Goal: Task Accomplishment & Management: Manage account settings

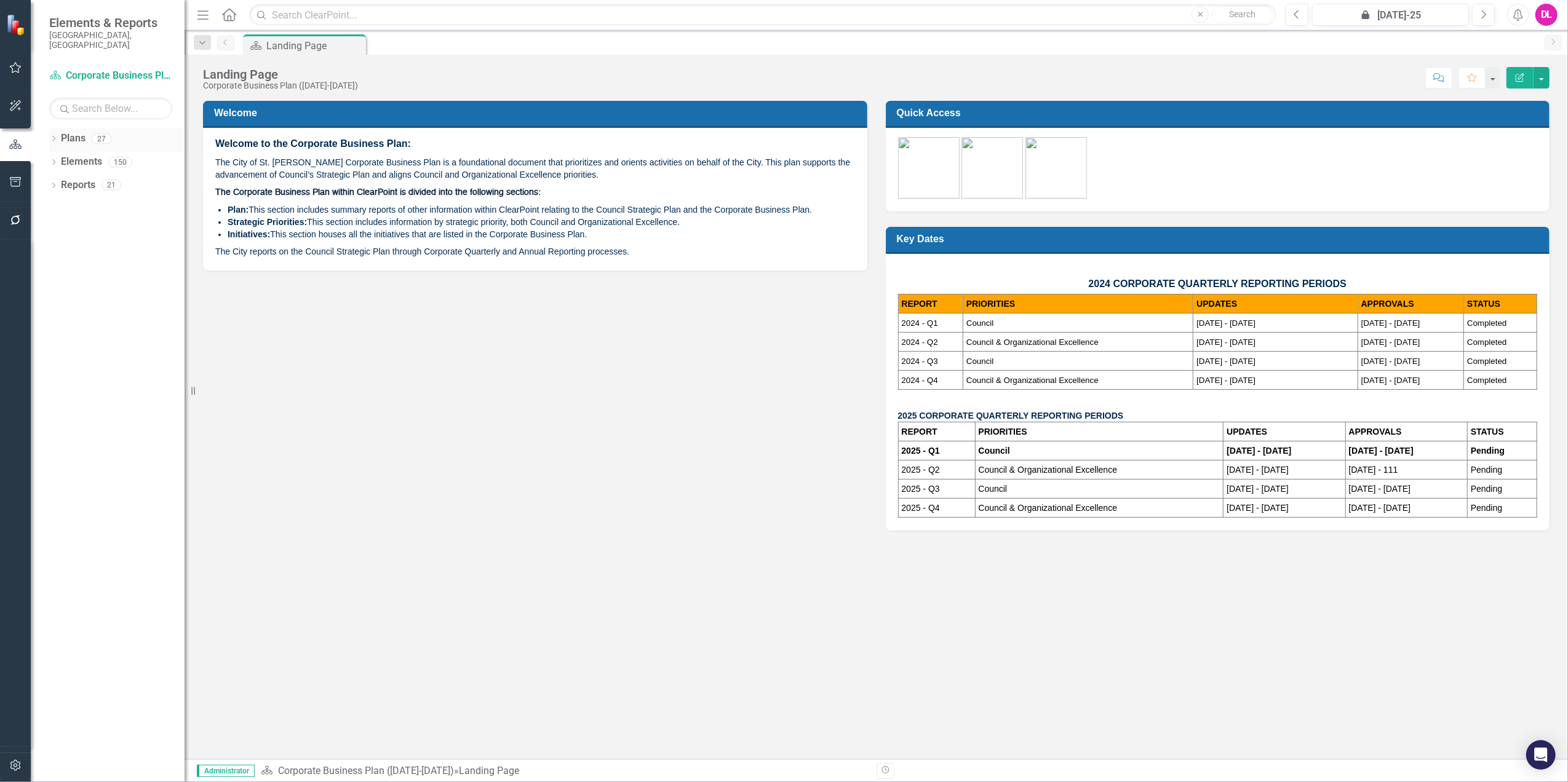
click at [57, 137] on icon "Dropdown" at bounding box center [53, 140] width 8 height 7
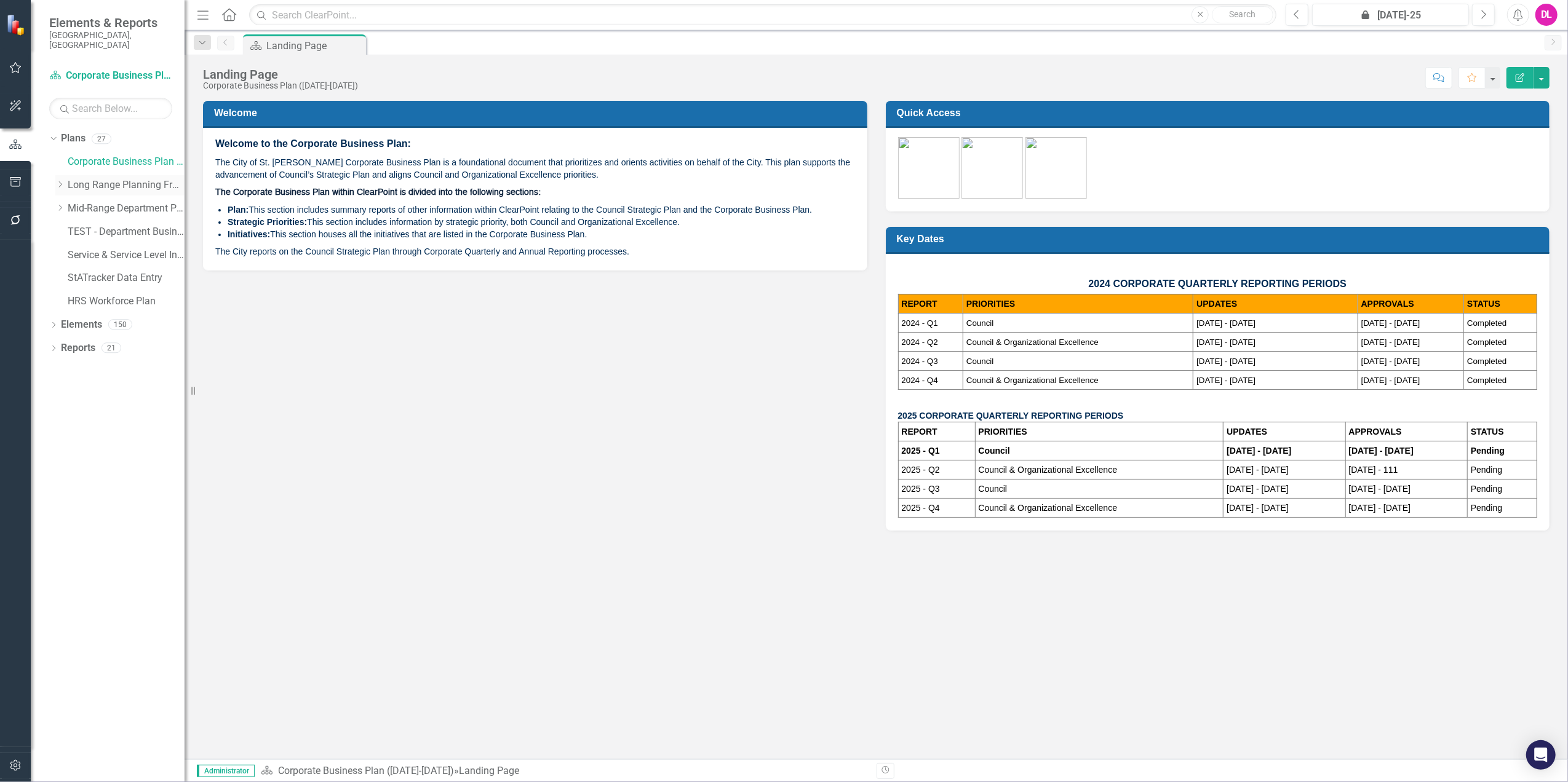
click at [55, 181] on icon "Dropdown" at bounding box center [60, 184] width 9 height 8
click at [70, 198] on div "Dropdown Municipal Development Plans" at bounding box center [126, 208] width 117 height 20
click at [71, 204] on icon "Dropdown" at bounding box center [72, 207] width 9 height 8
click at [97, 225] on link "Green Environment (Implementation)" at bounding box center [139, 232] width 93 height 14
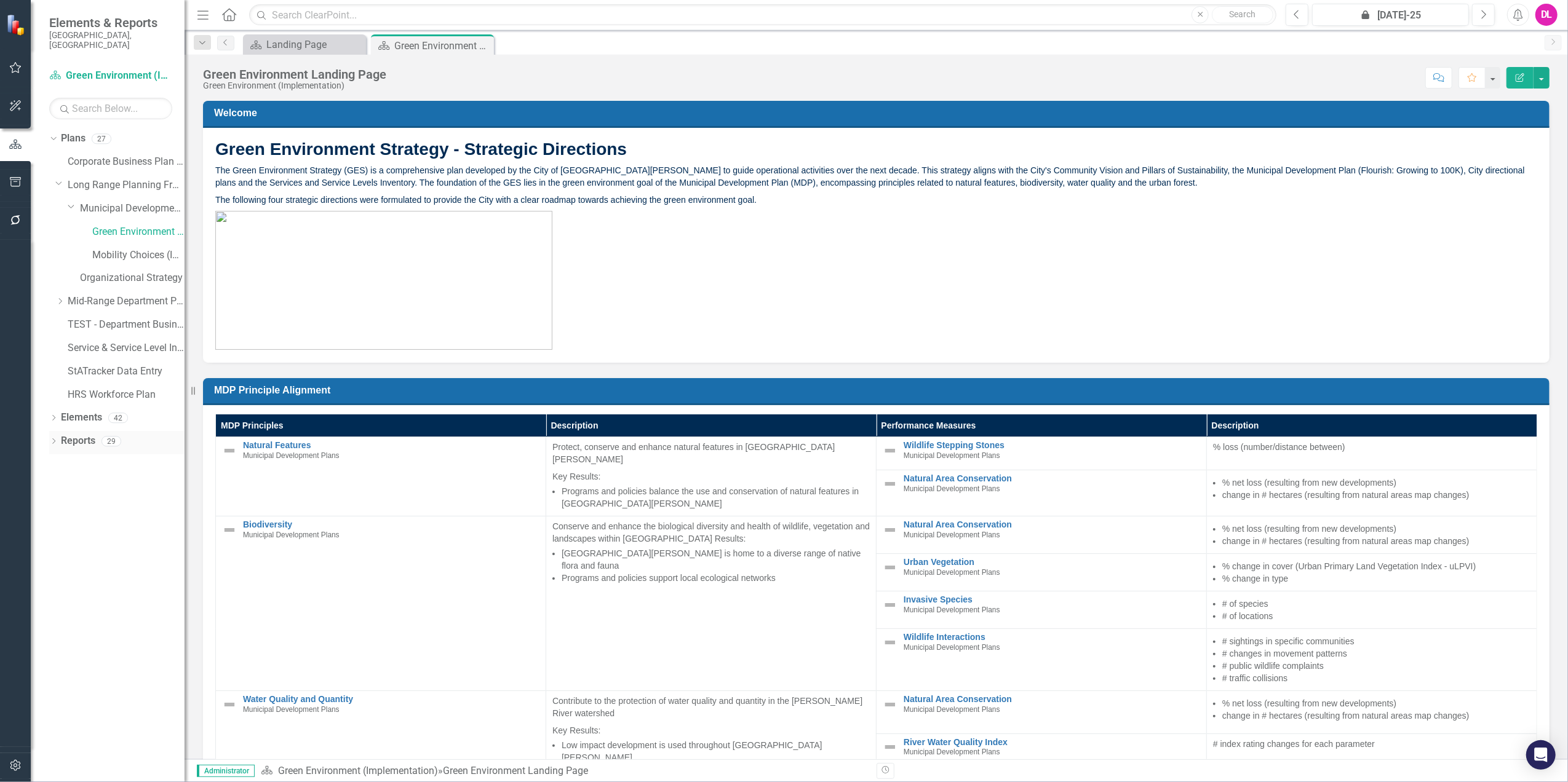
click at [50, 439] on icon "Dropdown" at bounding box center [53, 443] width 8 height 7
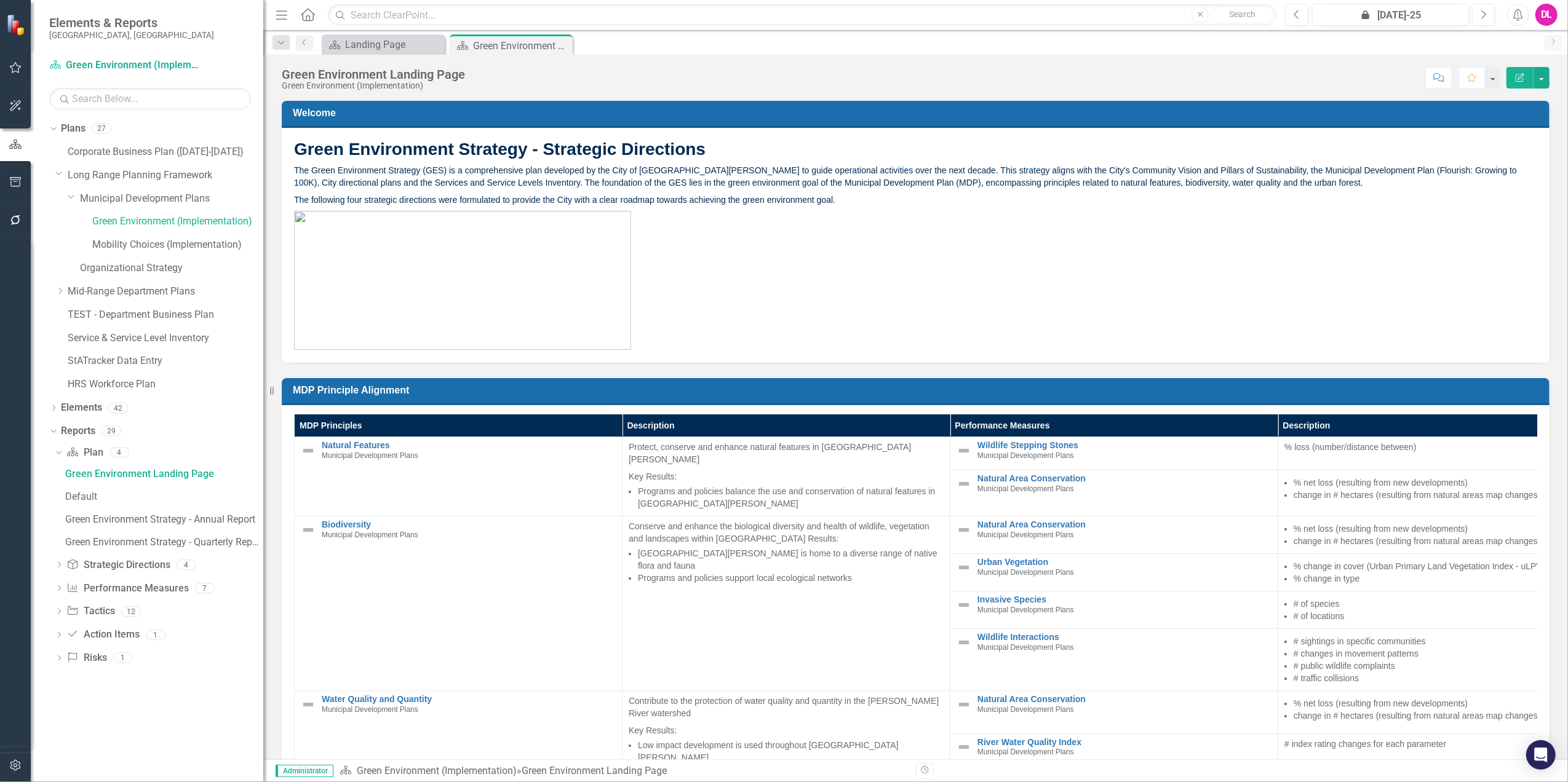
drag, startPoint x: 189, startPoint y: 392, endPoint x: 264, endPoint y: 387, distance: 75.2
click at [264, 387] on div "Resize" at bounding box center [268, 391] width 10 height 782
click at [60, 610] on icon "Dropdown" at bounding box center [59, 613] width 8 height 7
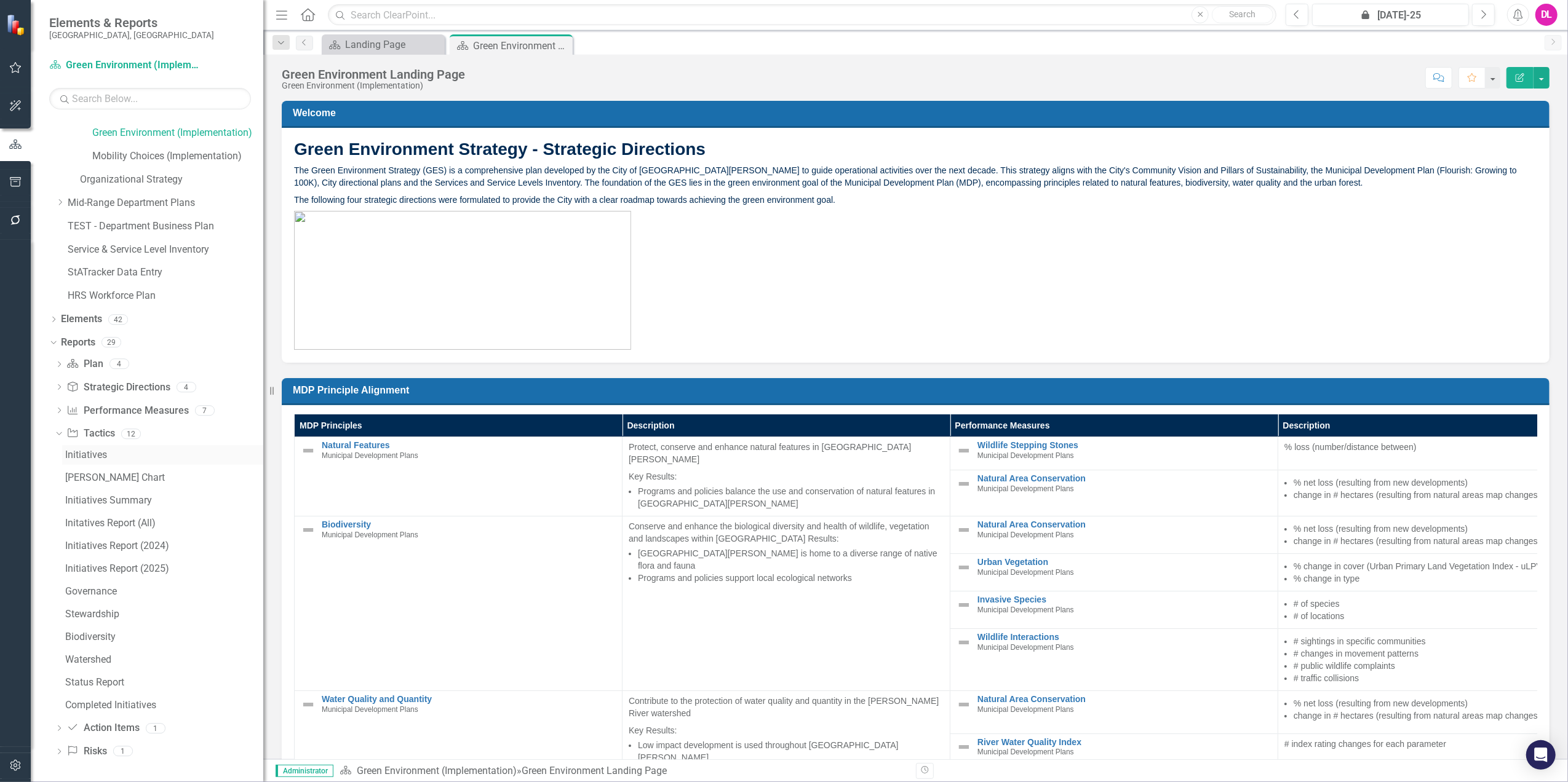
scroll to position [90, 0]
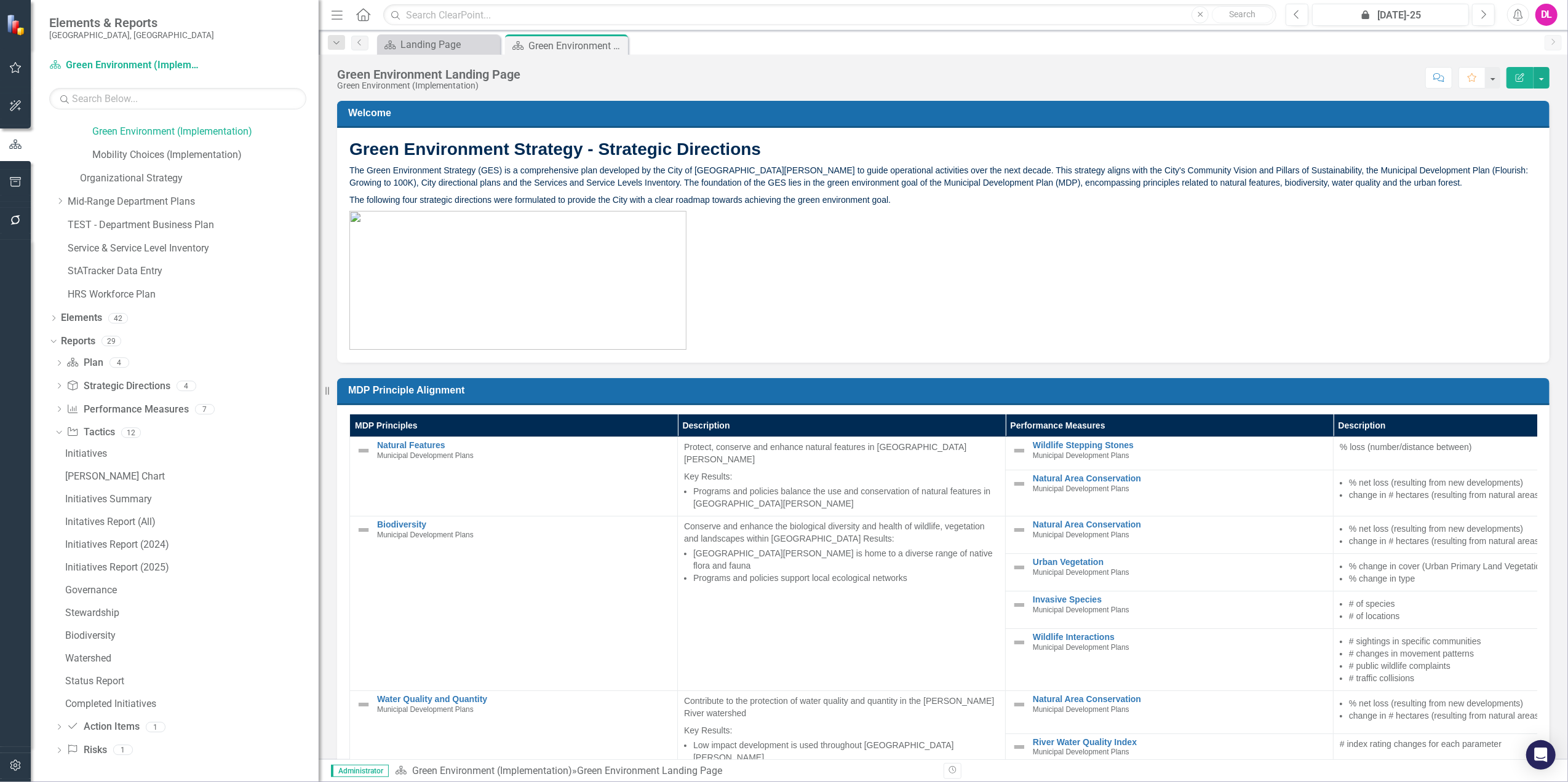
drag, startPoint x: 266, startPoint y: 512, endPoint x: 319, endPoint y: 502, distance: 53.9
click at [319, 502] on div "Resize" at bounding box center [324, 391] width 10 height 782
click at [166, 565] on div "Initiatives Report (2025)" at bounding box center [192, 568] width 254 height 11
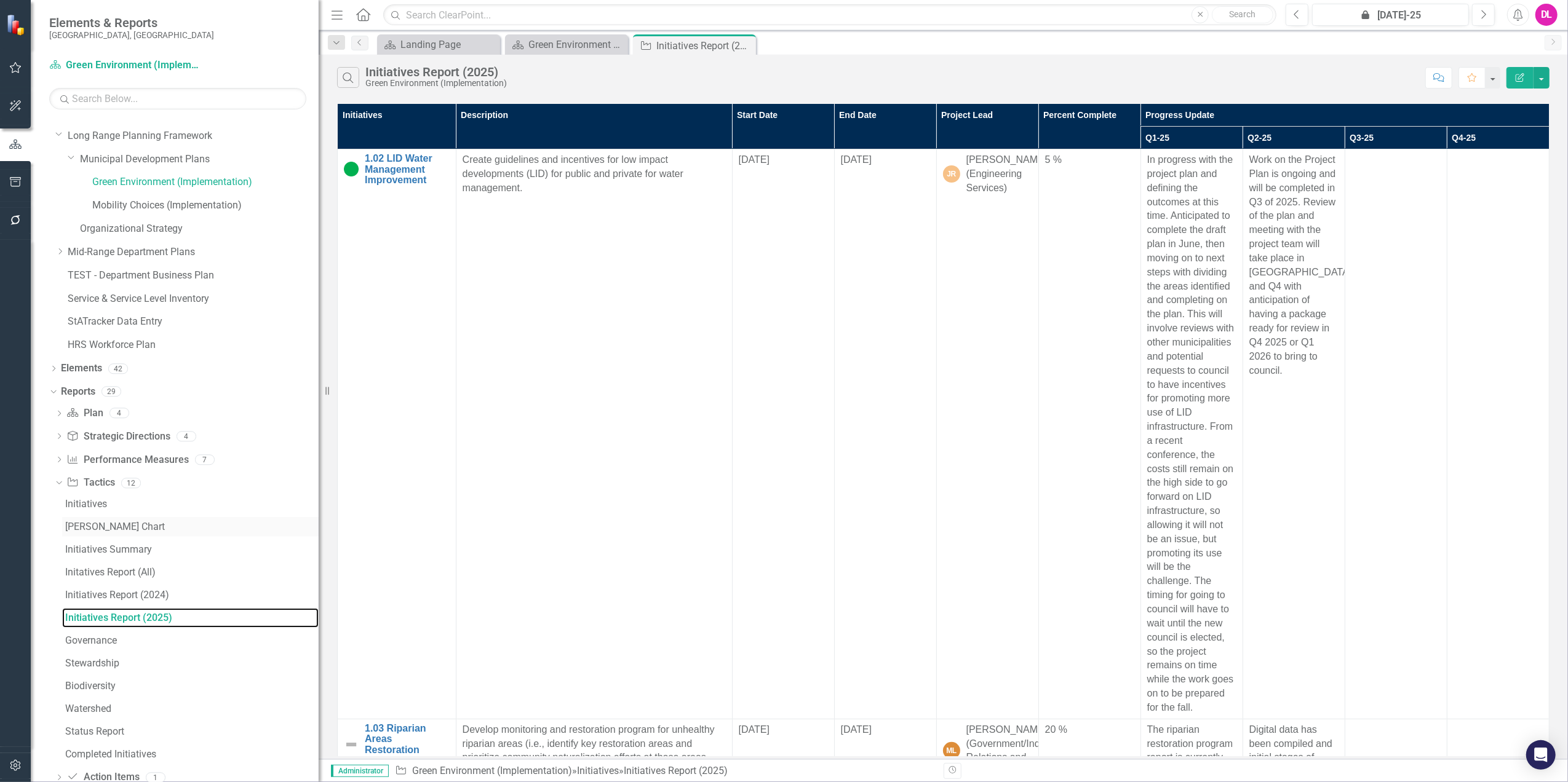
scroll to position [90, 0]
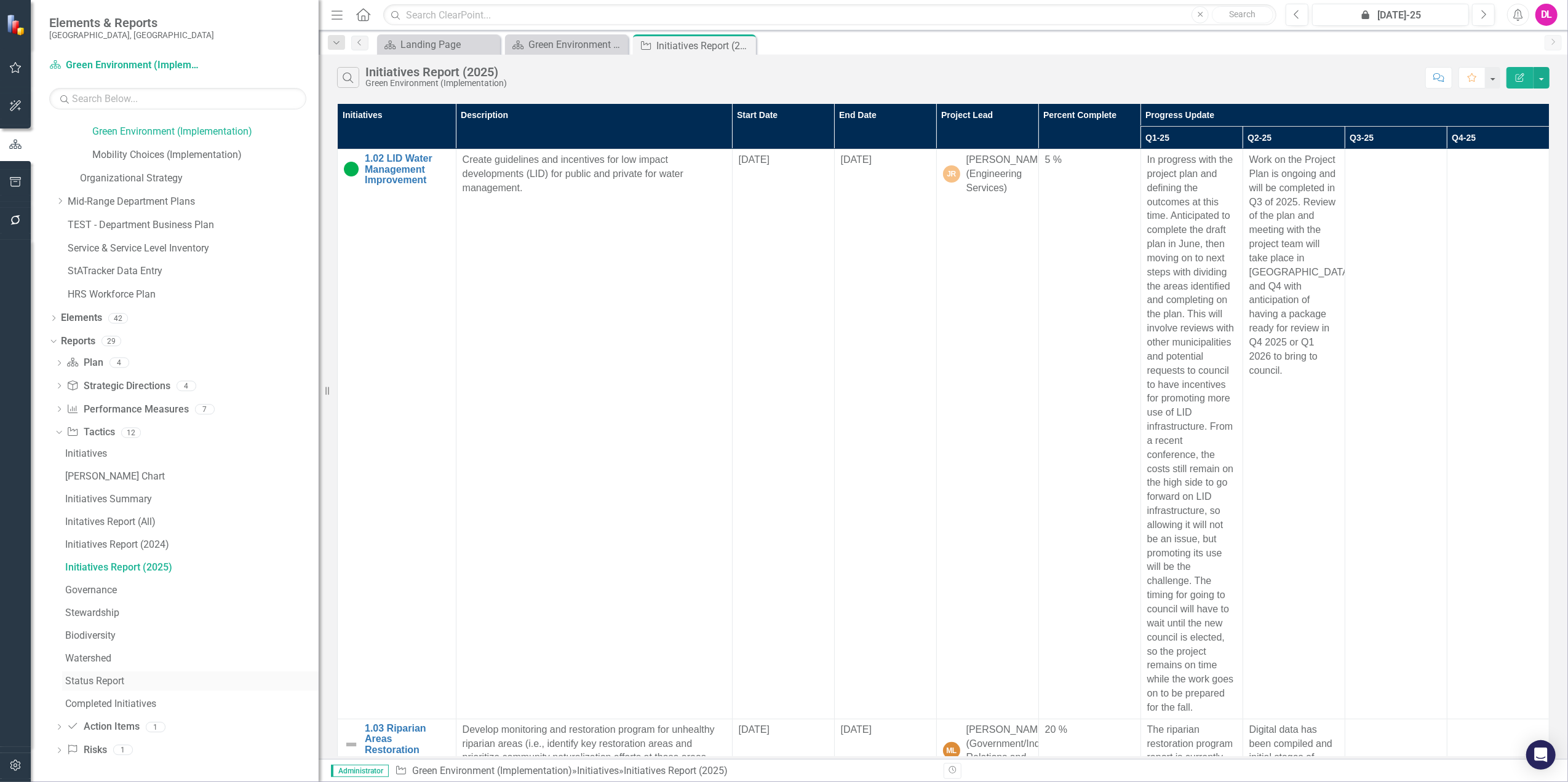
click at [104, 682] on div "Status Report" at bounding box center [192, 681] width 254 height 11
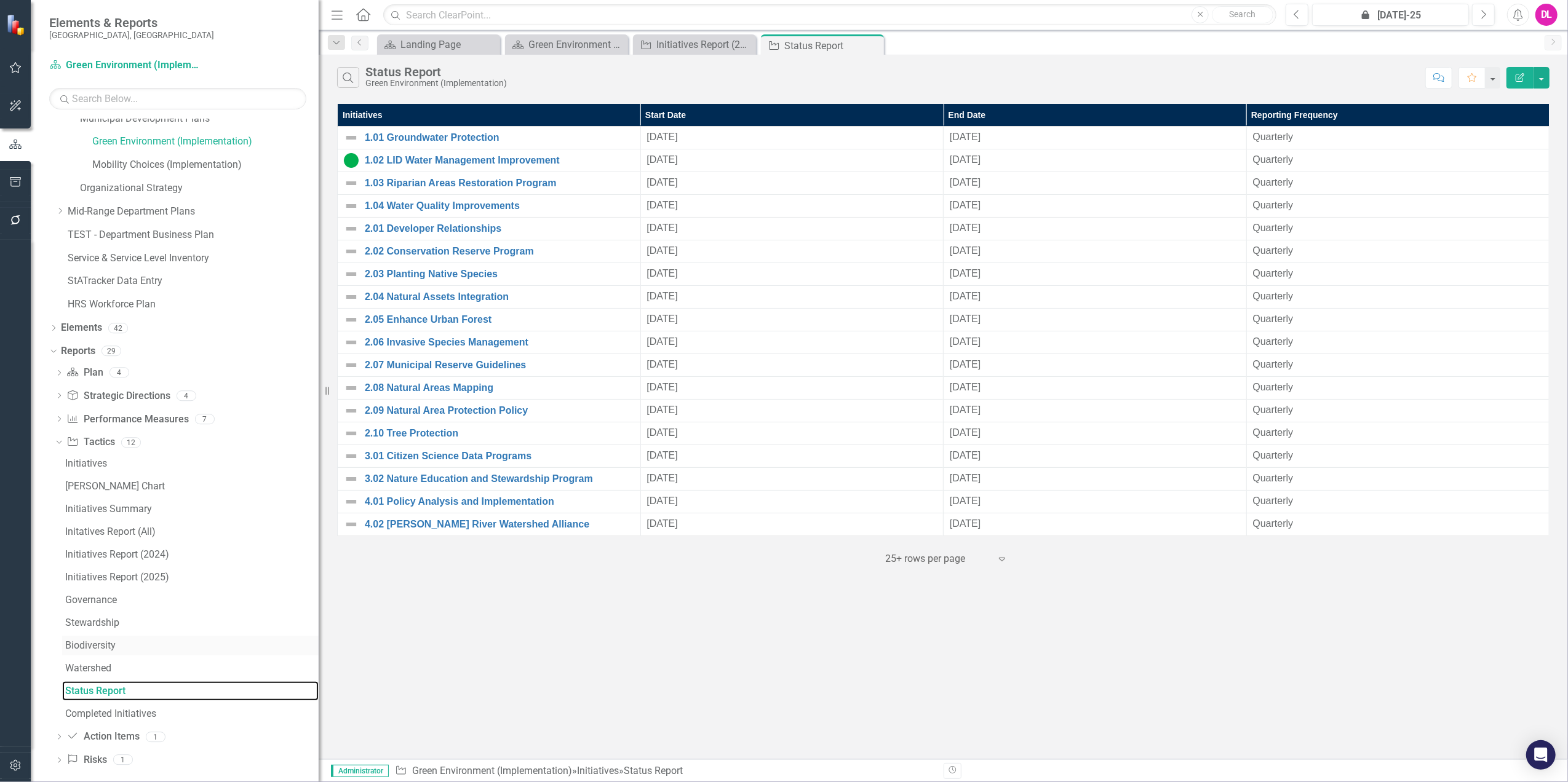
scroll to position [90, 0]
click at [119, 568] on div "Initiatives Report (2025)" at bounding box center [192, 568] width 254 height 11
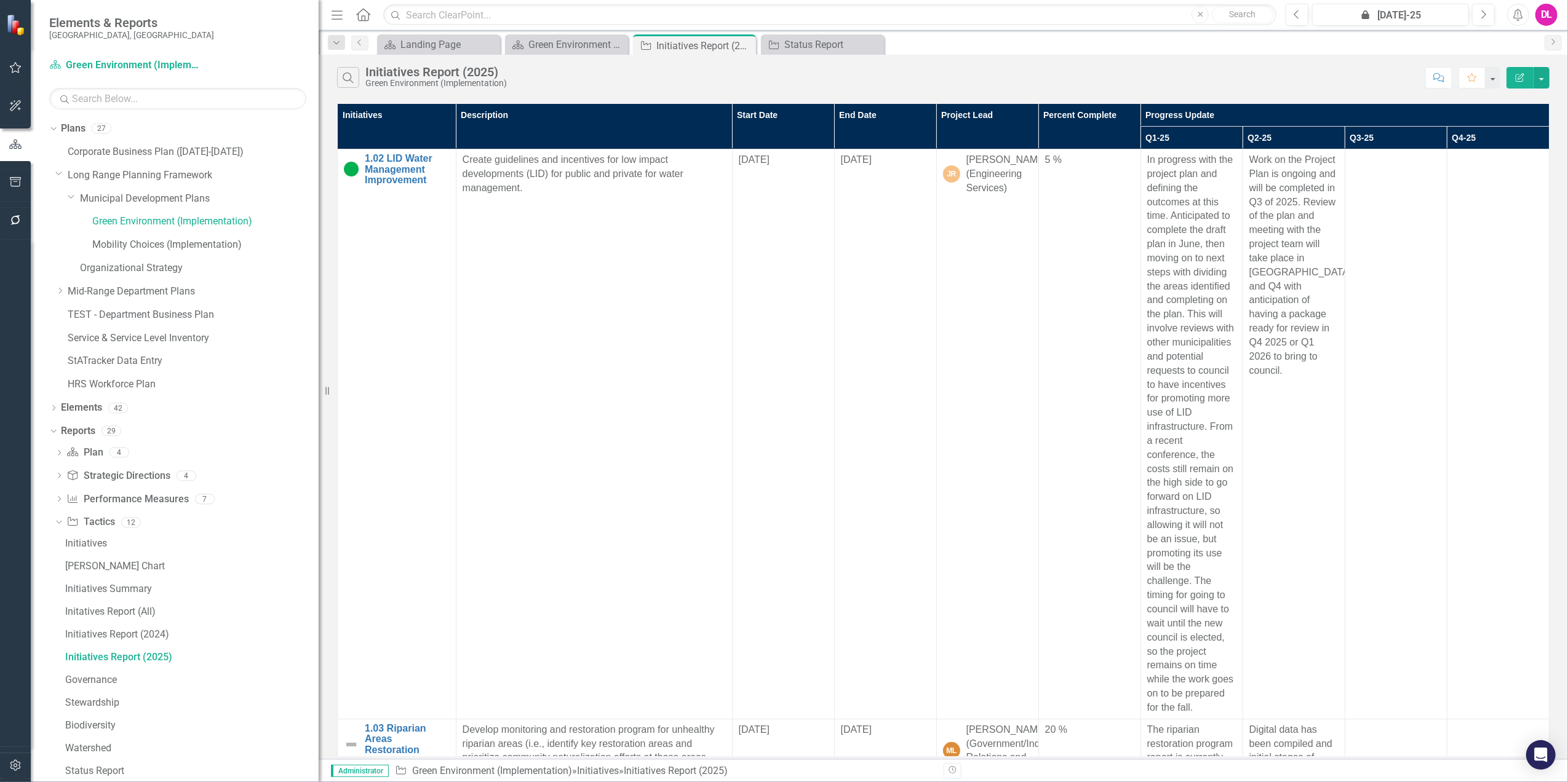
click at [1523, 87] on button "Edit Report" at bounding box center [1520, 78] width 27 height 22
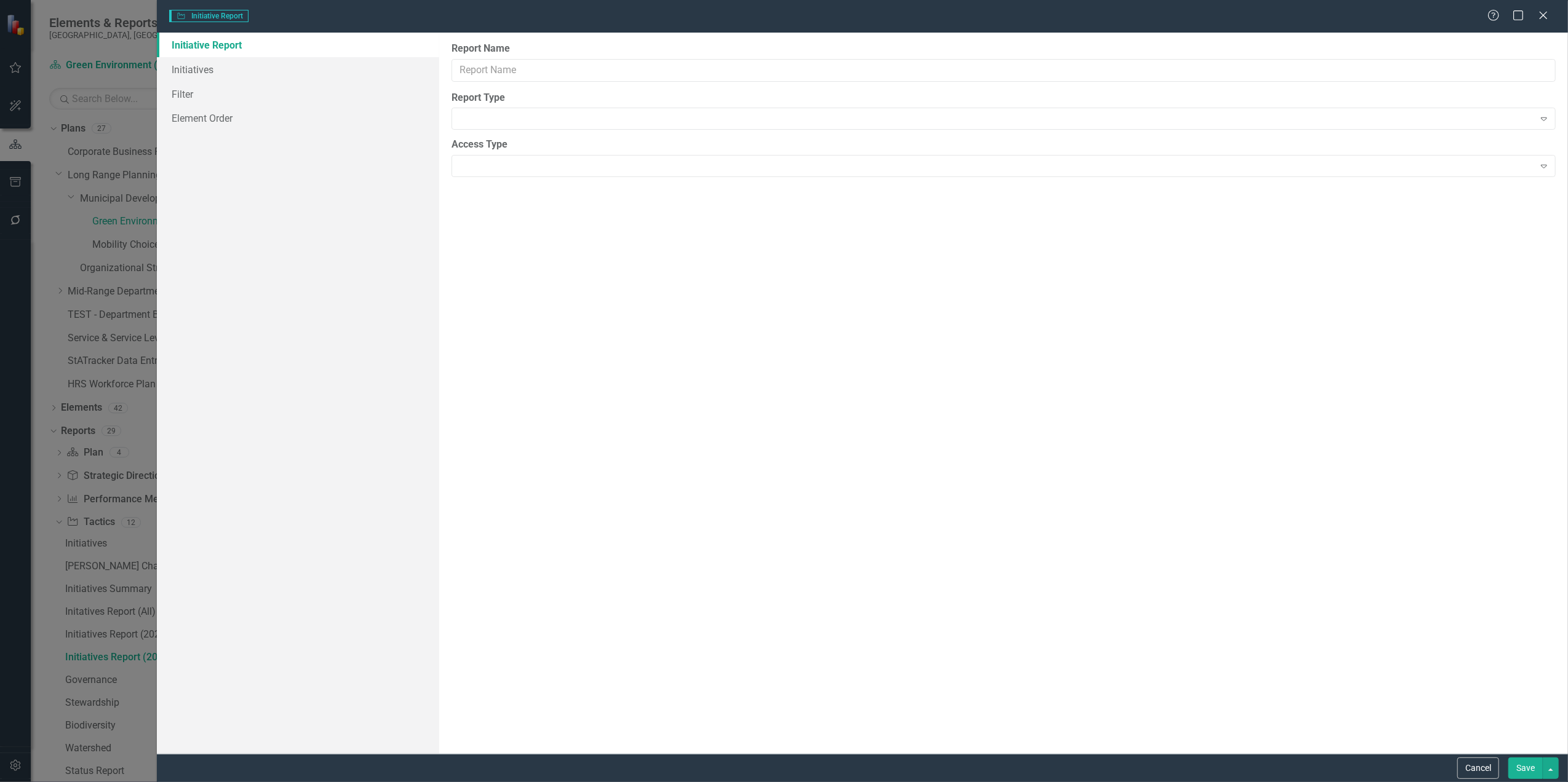
type input "Initiatives Report (2025)"
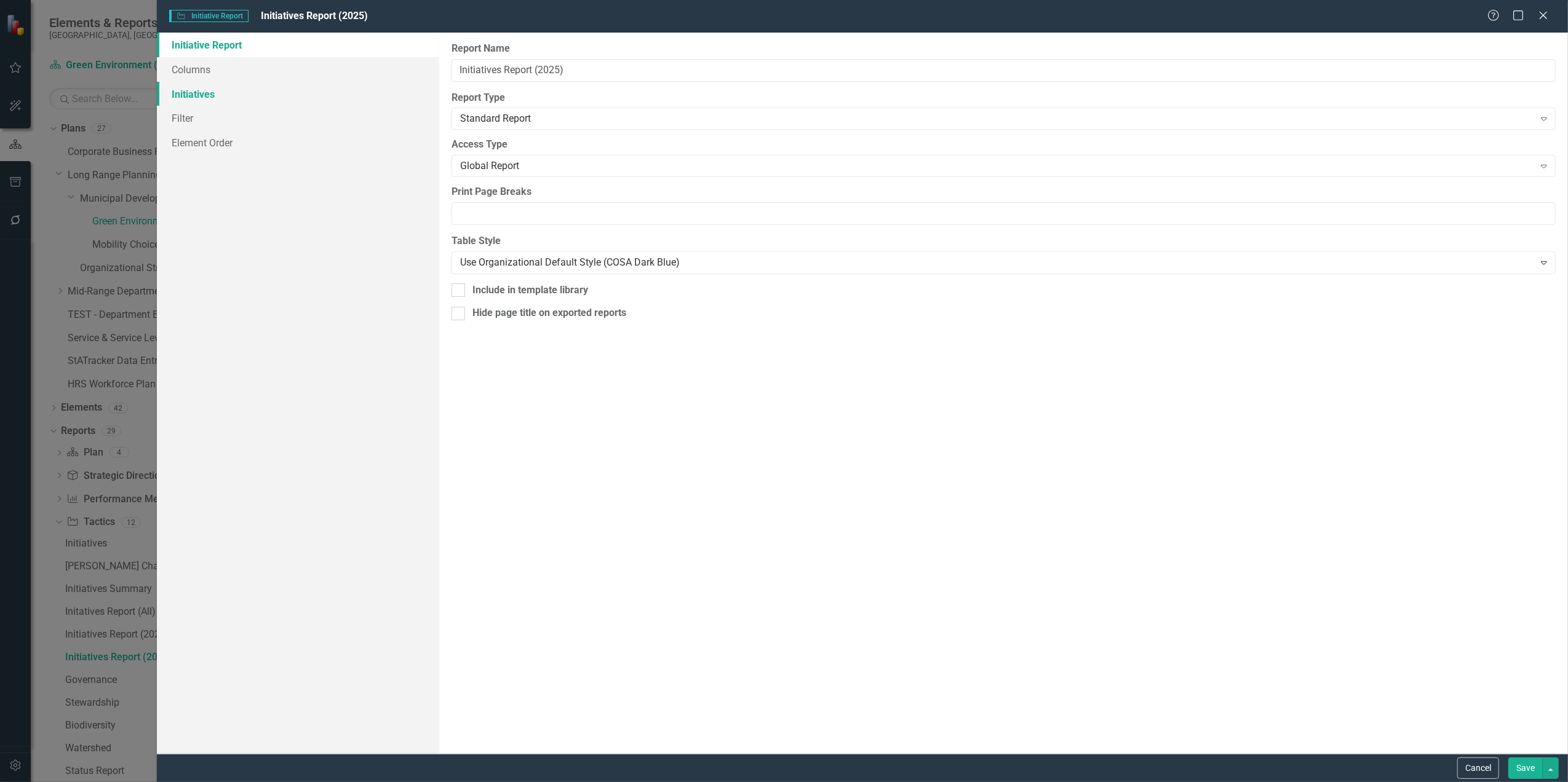
click at [199, 92] on link "Initiatives" at bounding box center [298, 94] width 282 height 25
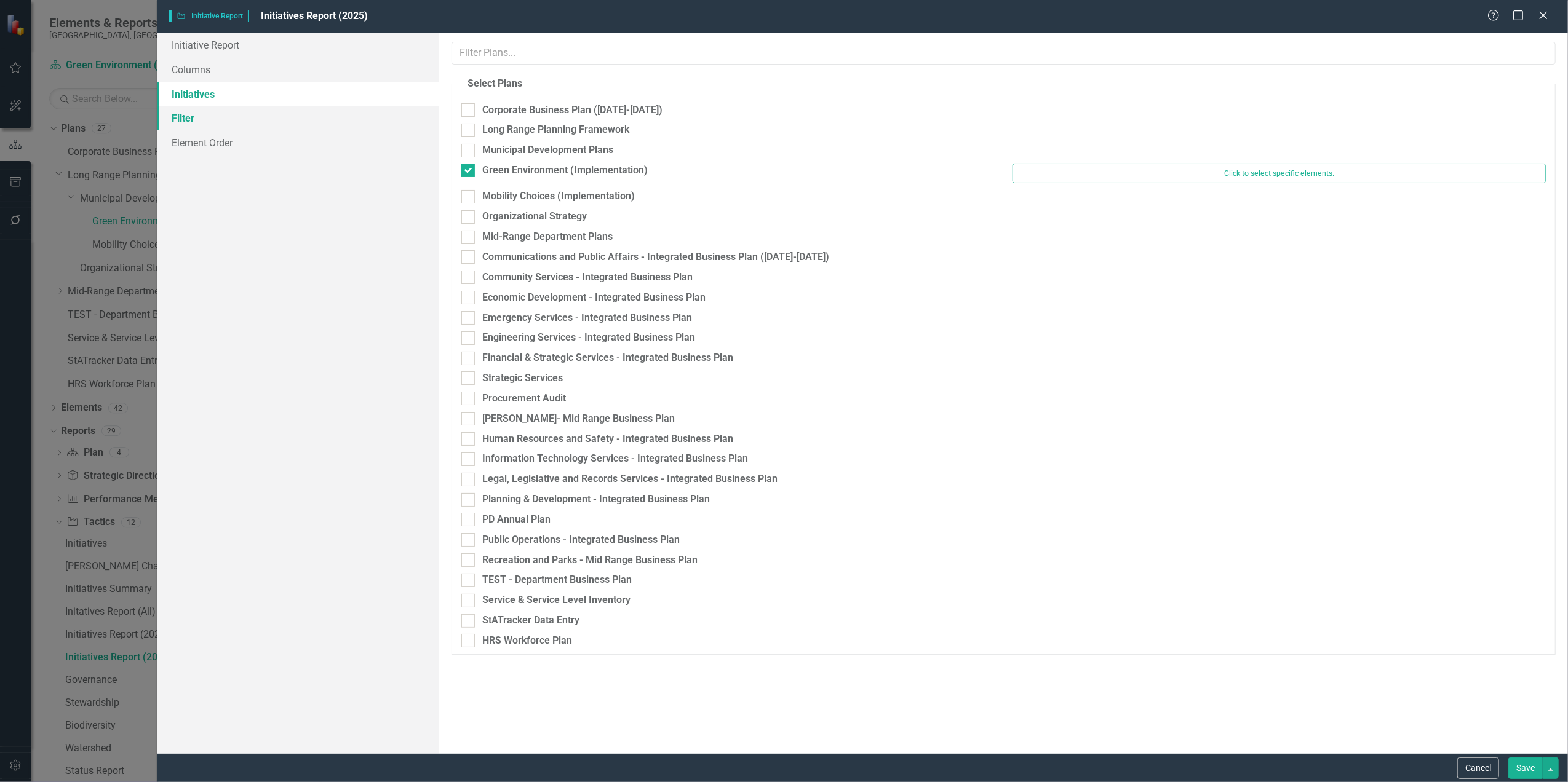
click at [187, 119] on link "Filter" at bounding box center [298, 118] width 282 height 25
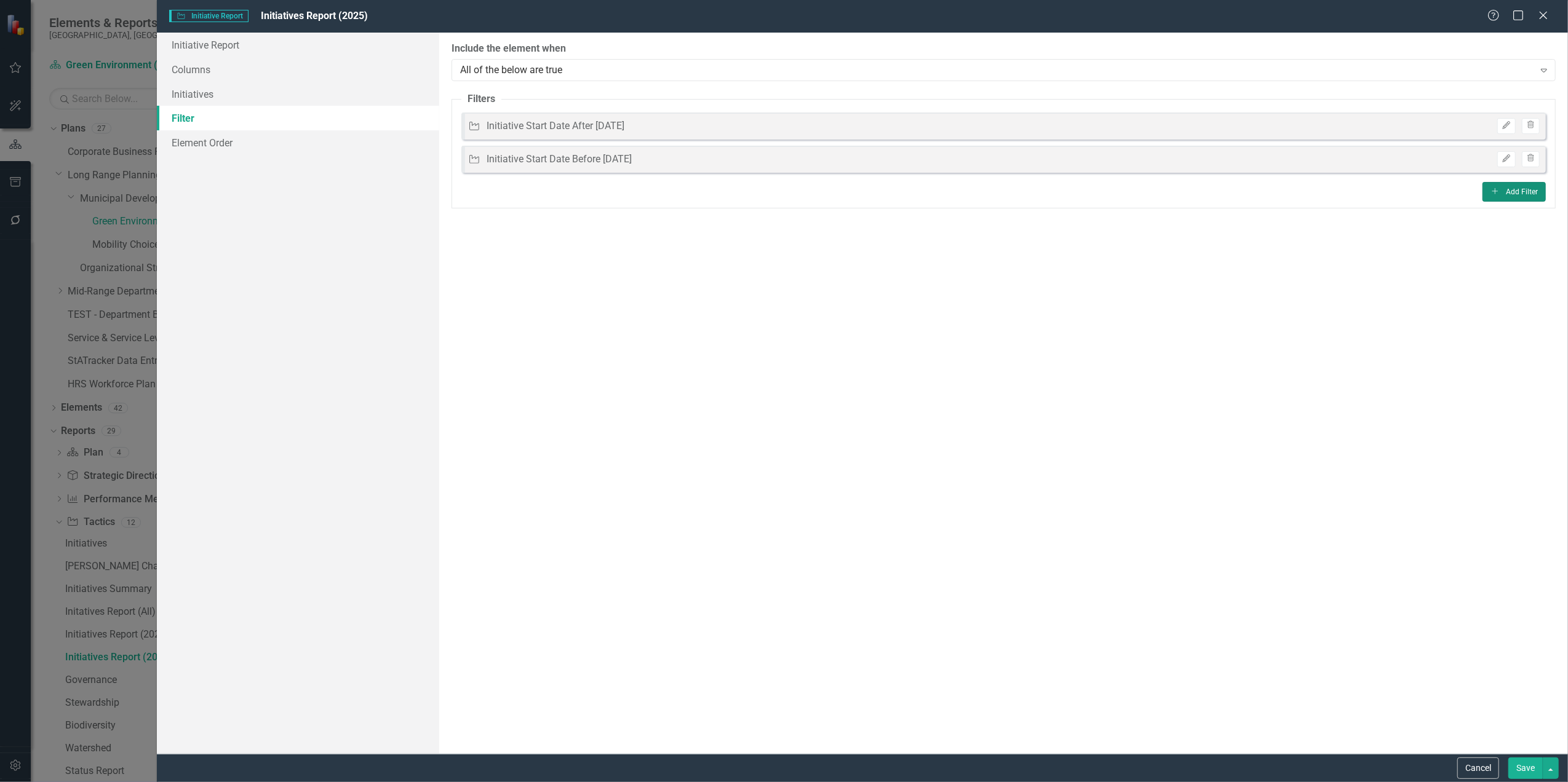
click at [1496, 190] on icon "Add" at bounding box center [1494, 191] width 9 height 8
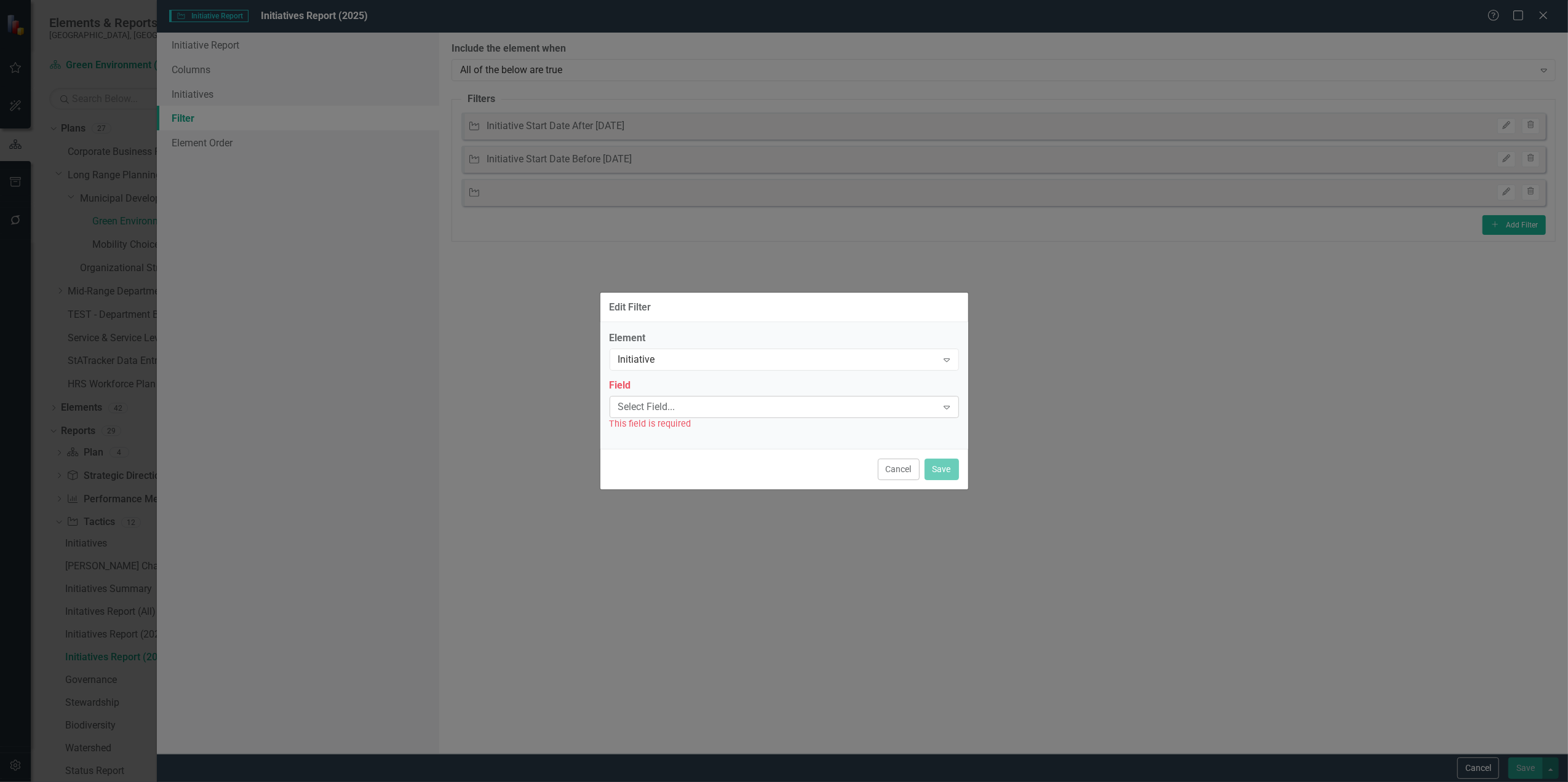
click at [727, 404] on div "Select Field..." at bounding box center [777, 406] width 319 height 14
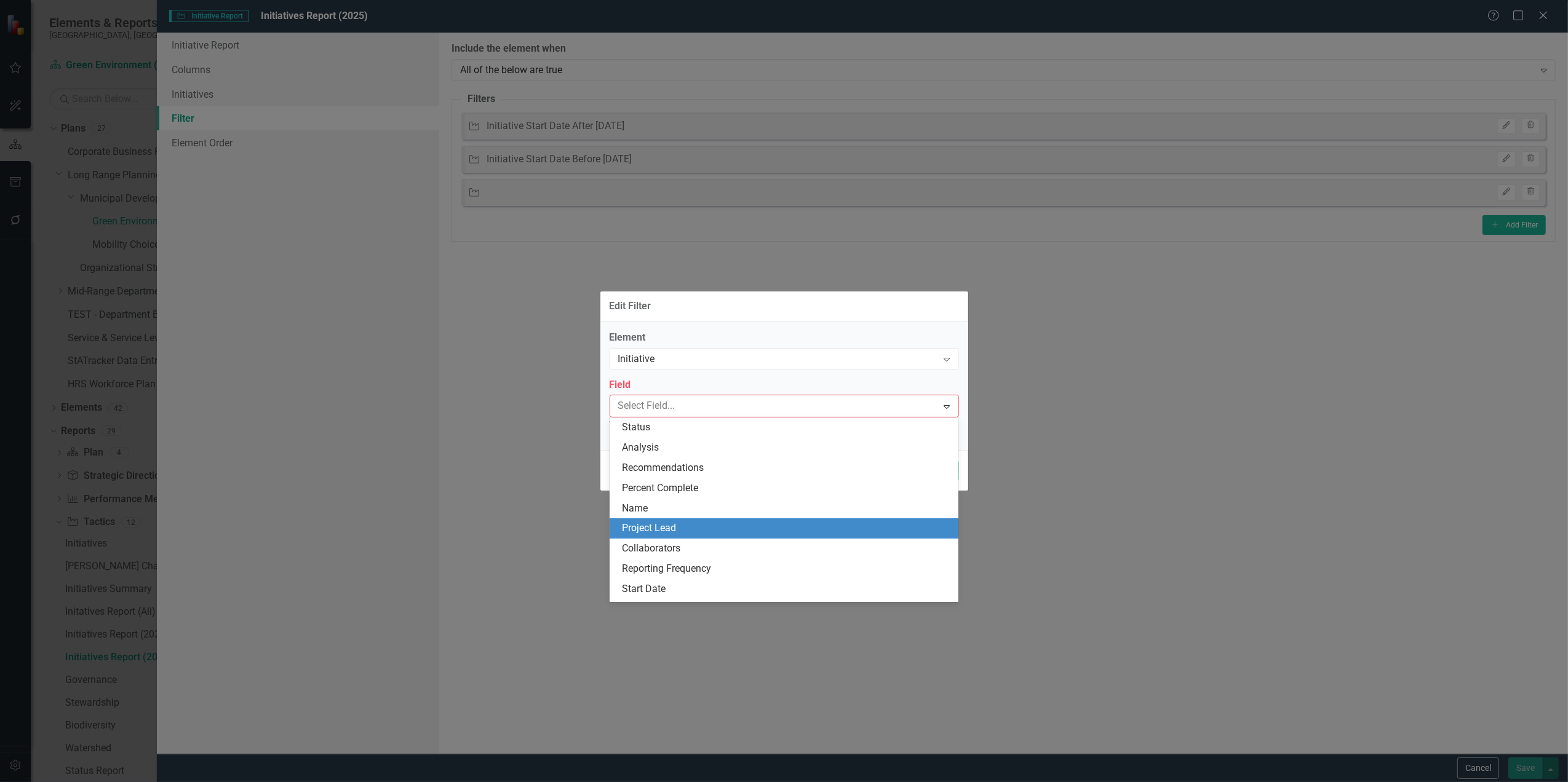
click at [709, 530] on div "Project Lead" at bounding box center [786, 528] width 329 height 14
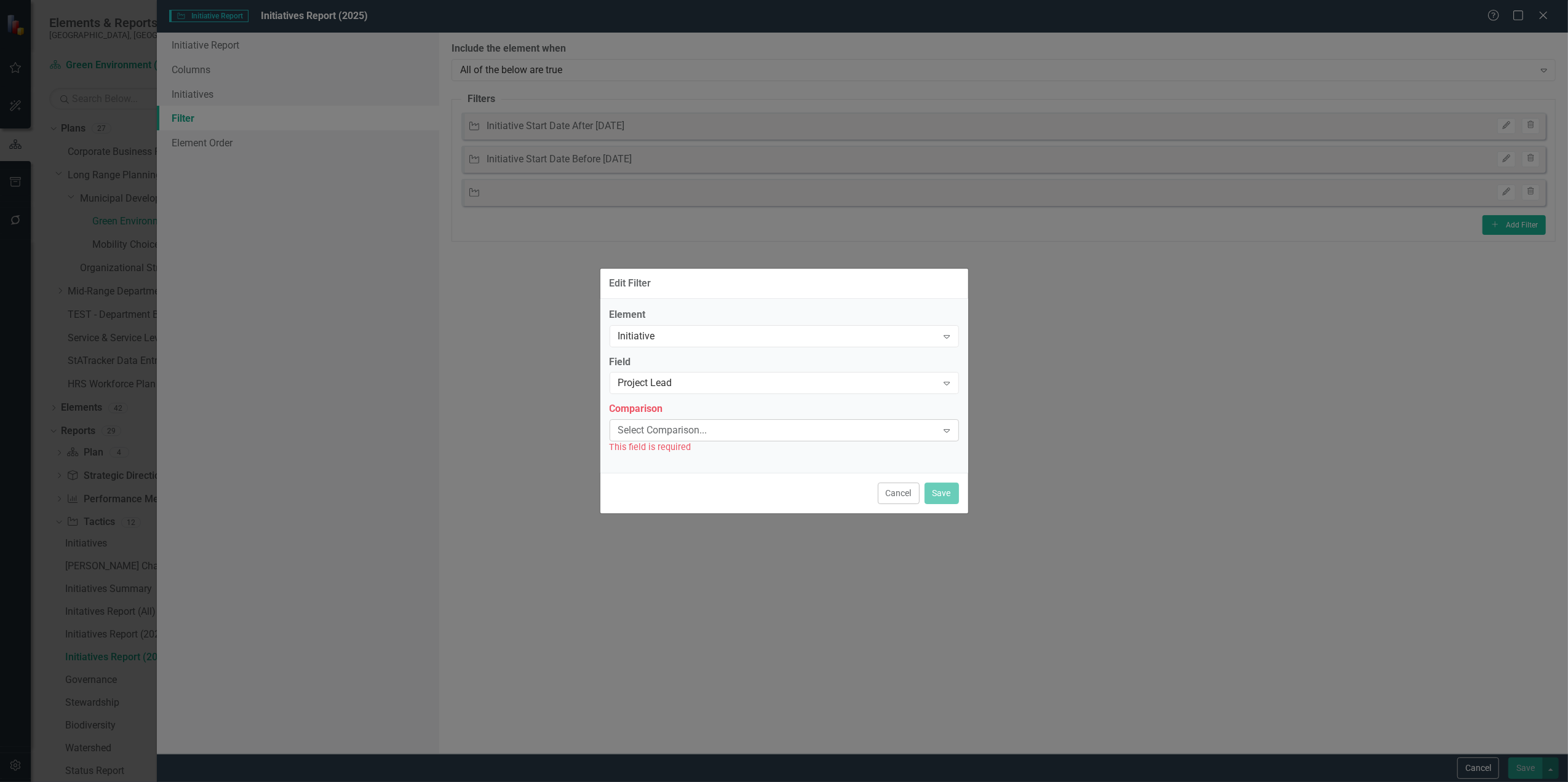
click at [684, 432] on div "Select Comparison..." at bounding box center [777, 431] width 319 height 14
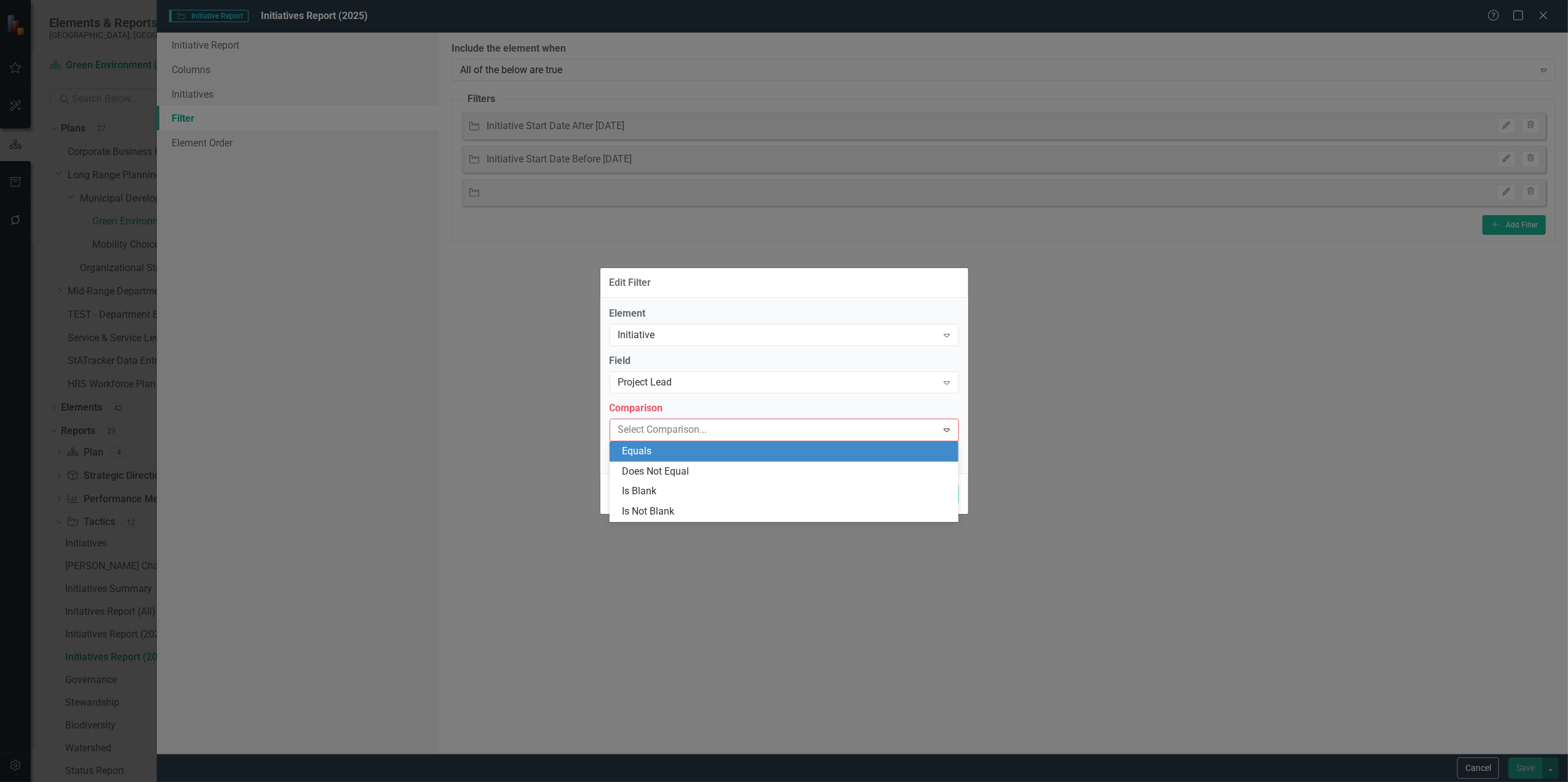
click at [679, 455] on div "Equals" at bounding box center [786, 452] width 329 height 14
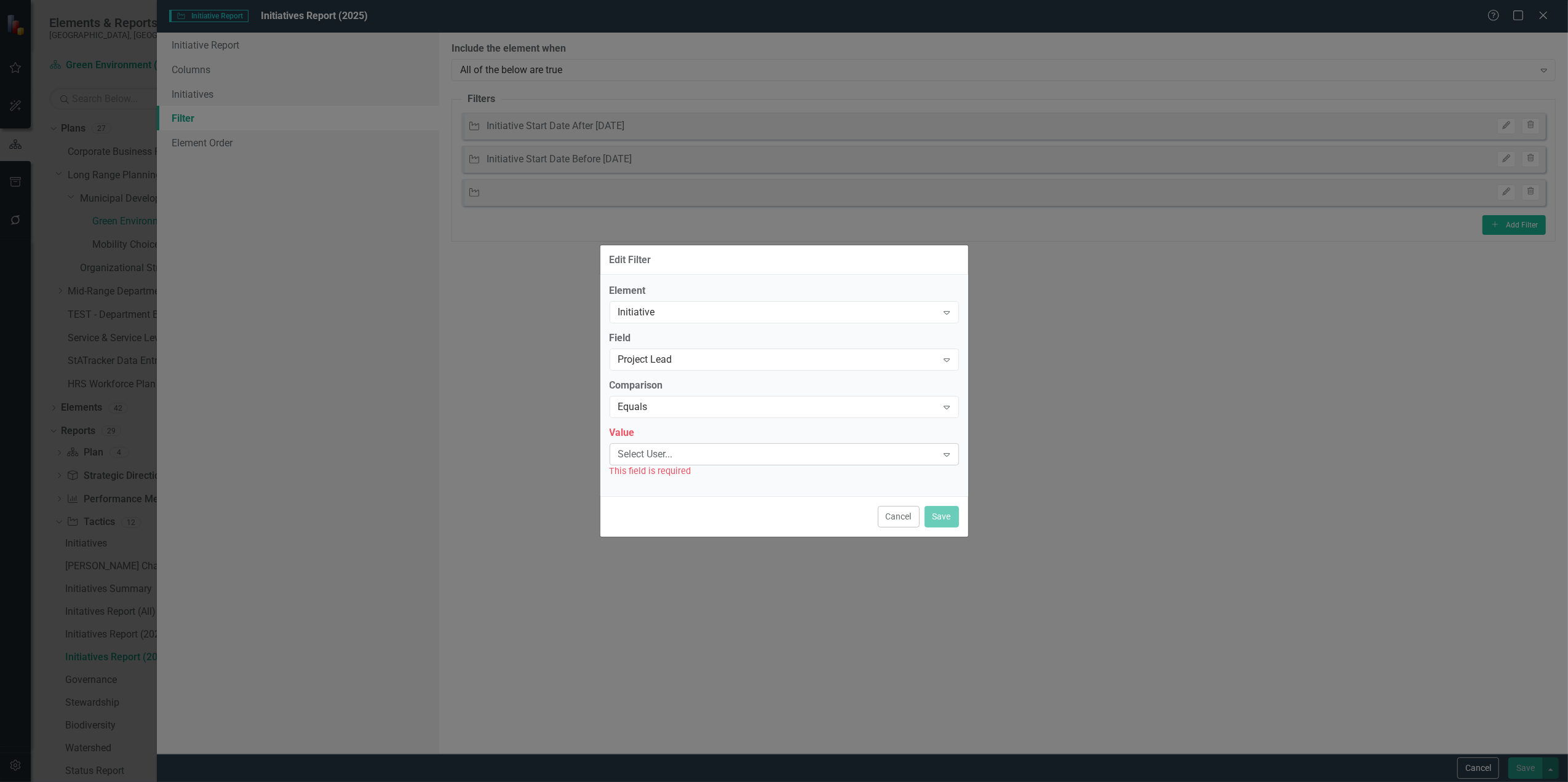
click at [678, 455] on div "Select User..." at bounding box center [777, 454] width 319 height 14
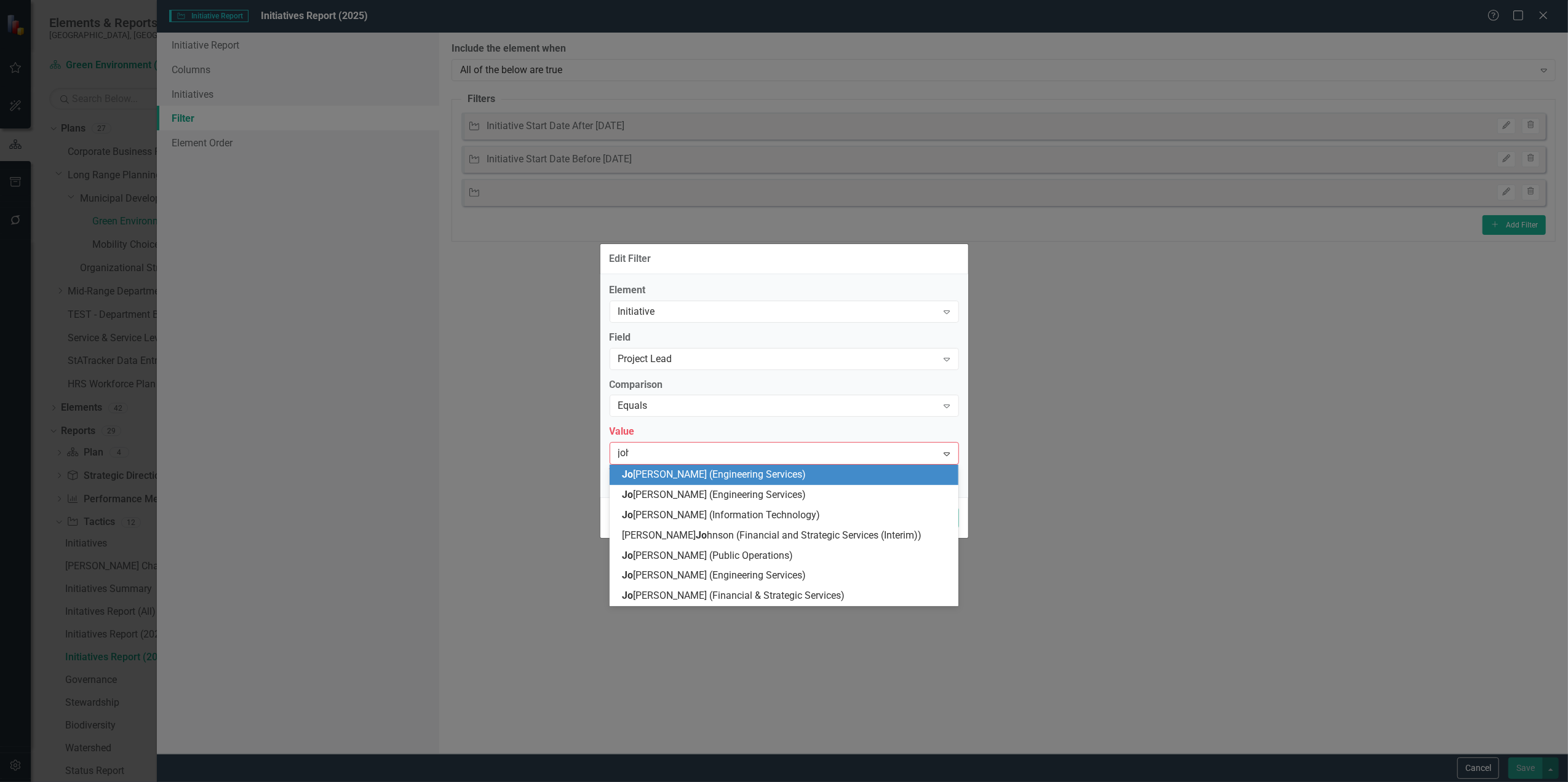
type input "[PERSON_NAME]"
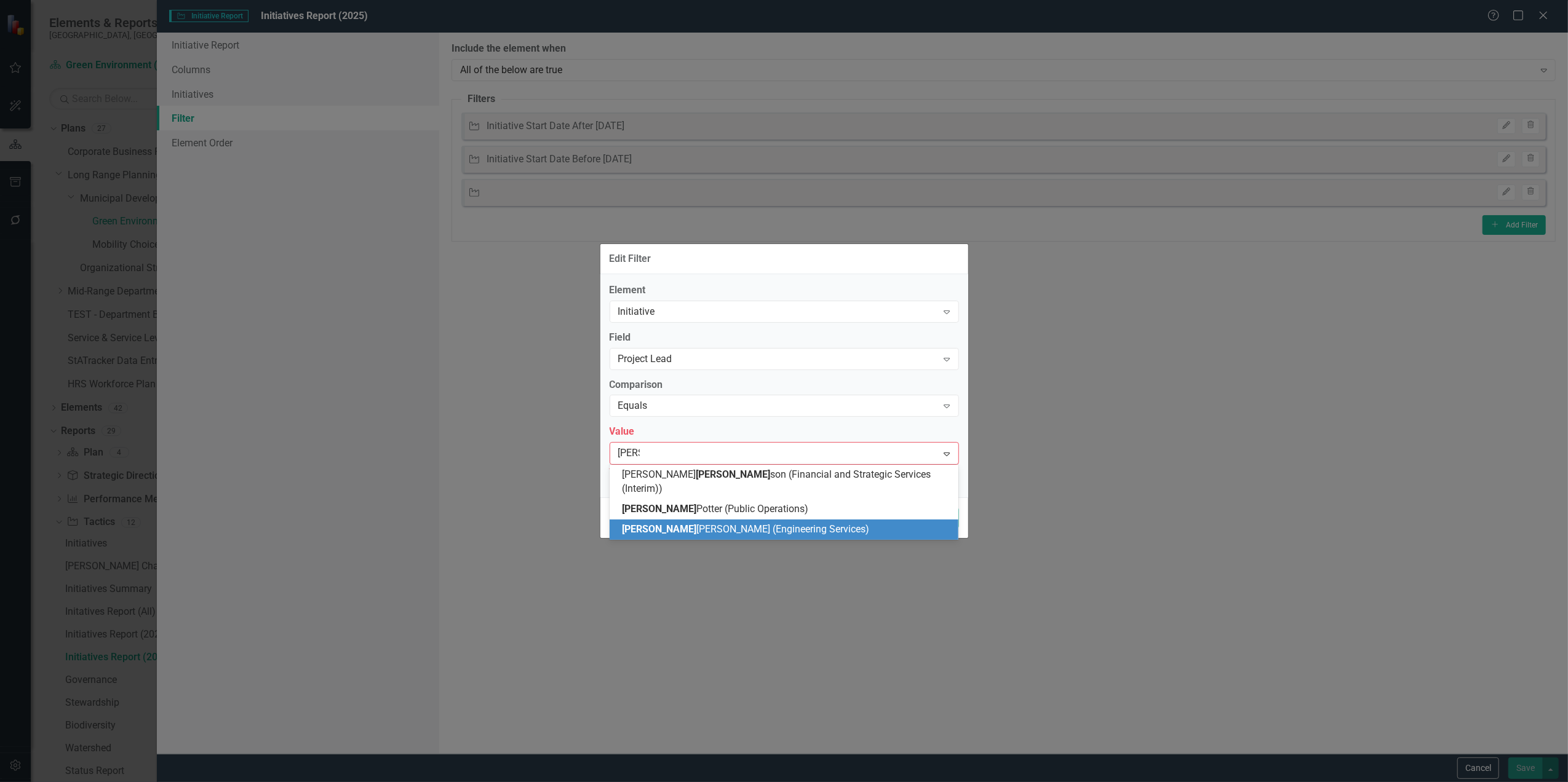
click at [670, 523] on span "[PERSON_NAME] [PERSON_NAME] (Engineering Services)" at bounding box center [745, 529] width 247 height 12
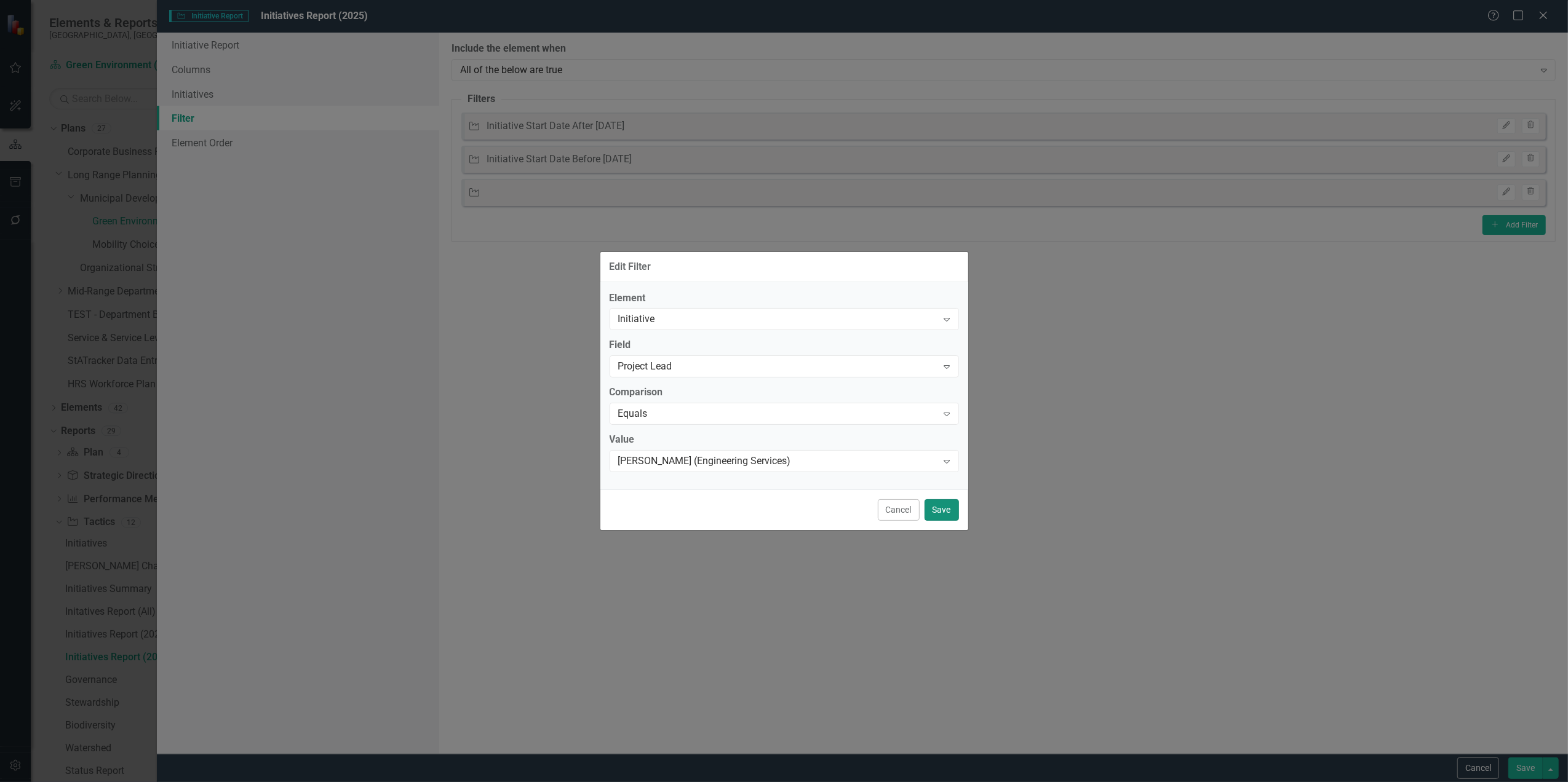
click at [950, 512] on button "Save" at bounding box center [941, 510] width 34 height 22
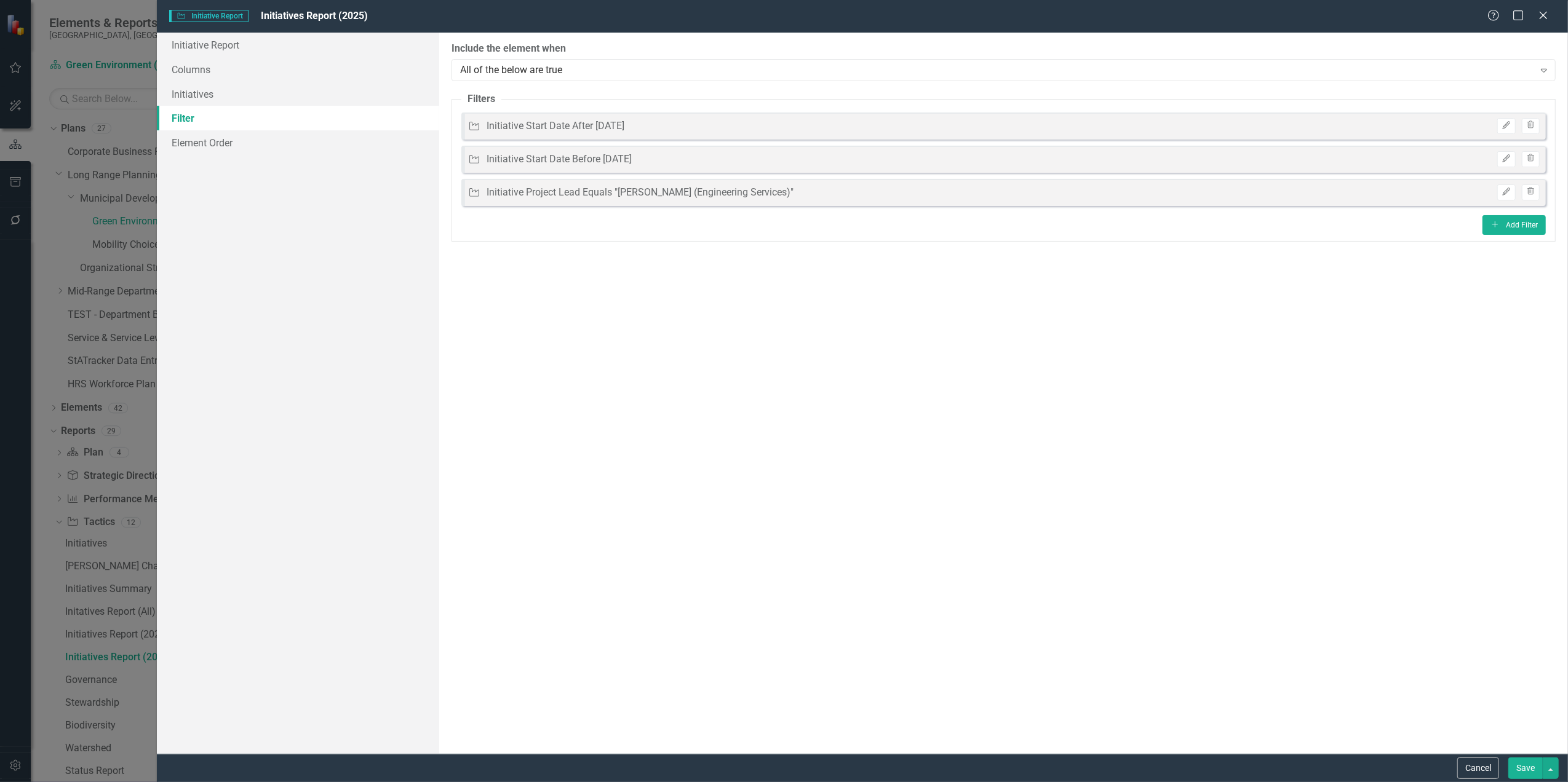
click at [1523, 766] on button "Save" at bounding box center [1525, 768] width 34 height 22
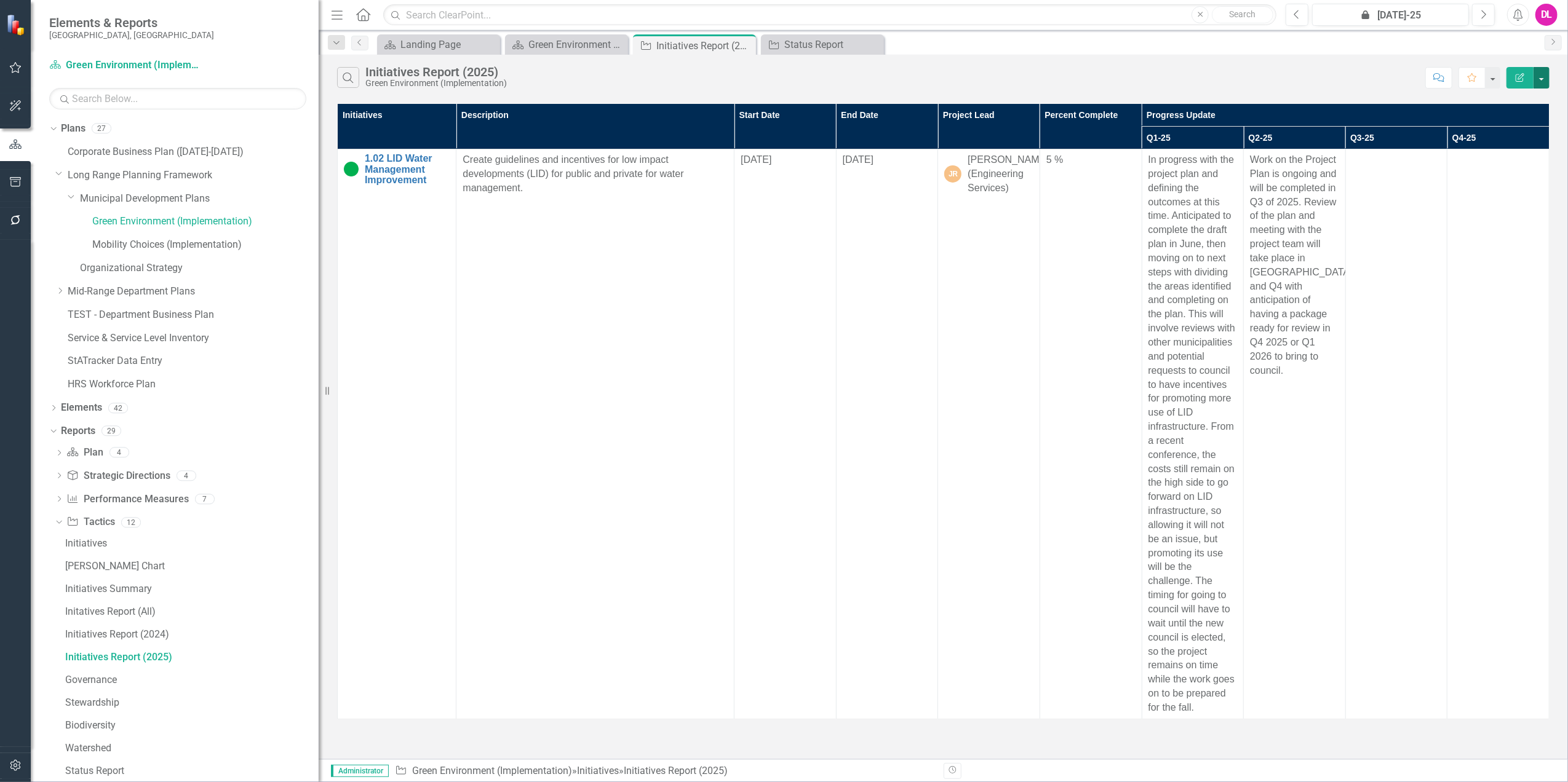
click at [1541, 83] on button "button" at bounding box center [1541, 78] width 16 height 22
click at [1512, 103] on link "Edit Report Edit Report" at bounding box center [1501, 101] width 97 height 22
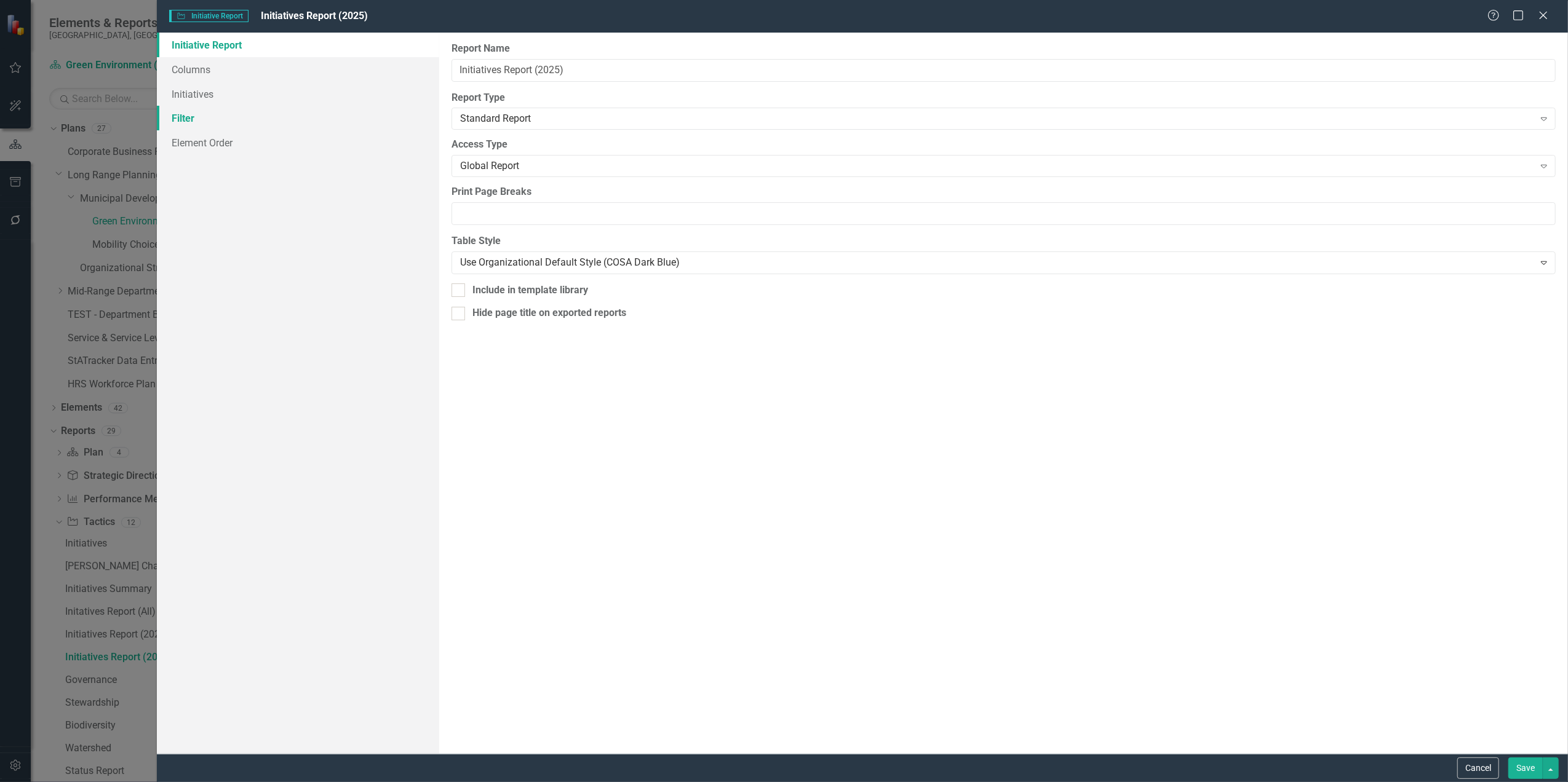
click at [189, 121] on link "Filter" at bounding box center [298, 118] width 282 height 25
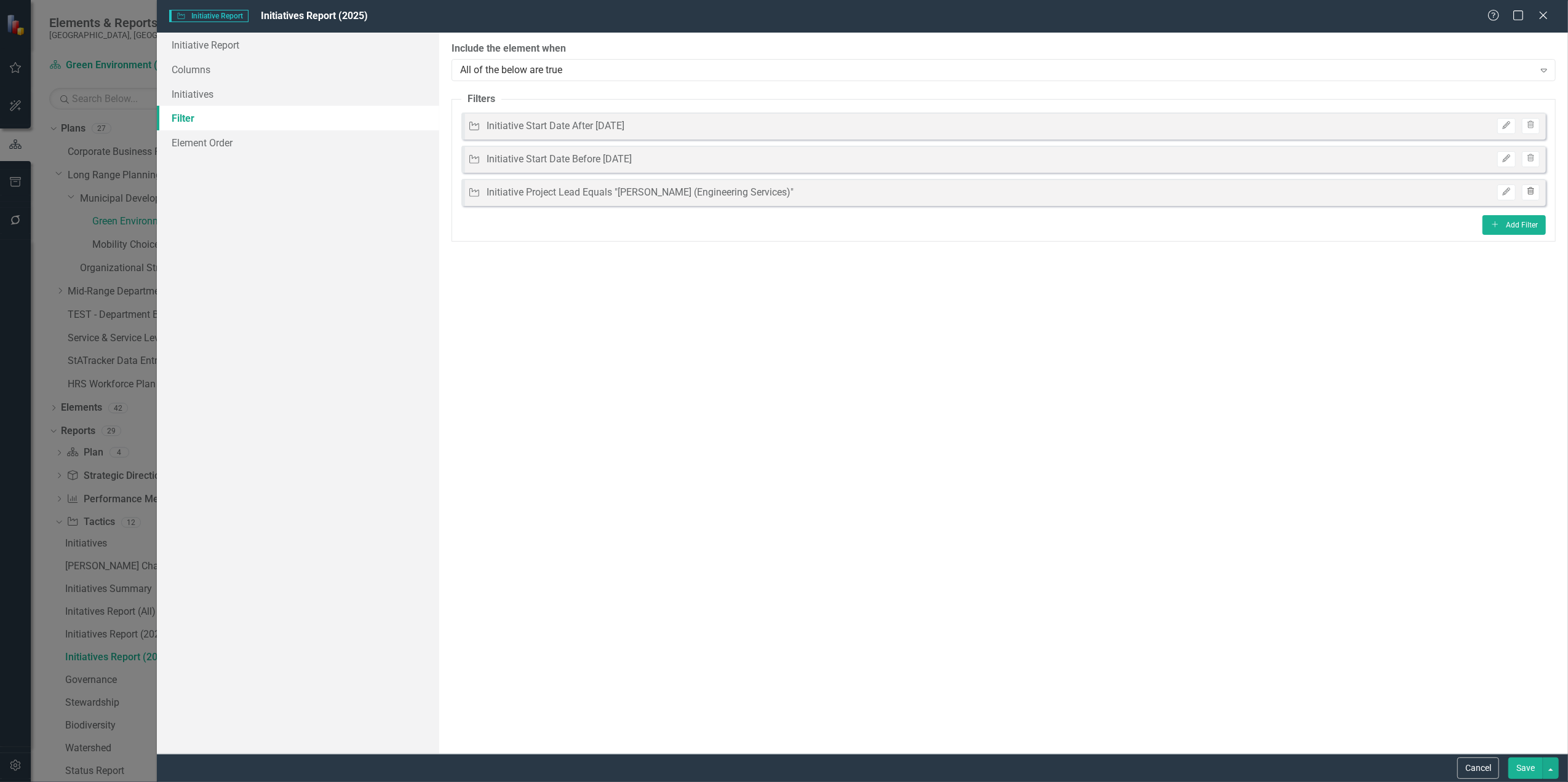
click at [1527, 193] on icon "Trash" at bounding box center [1530, 192] width 9 height 8
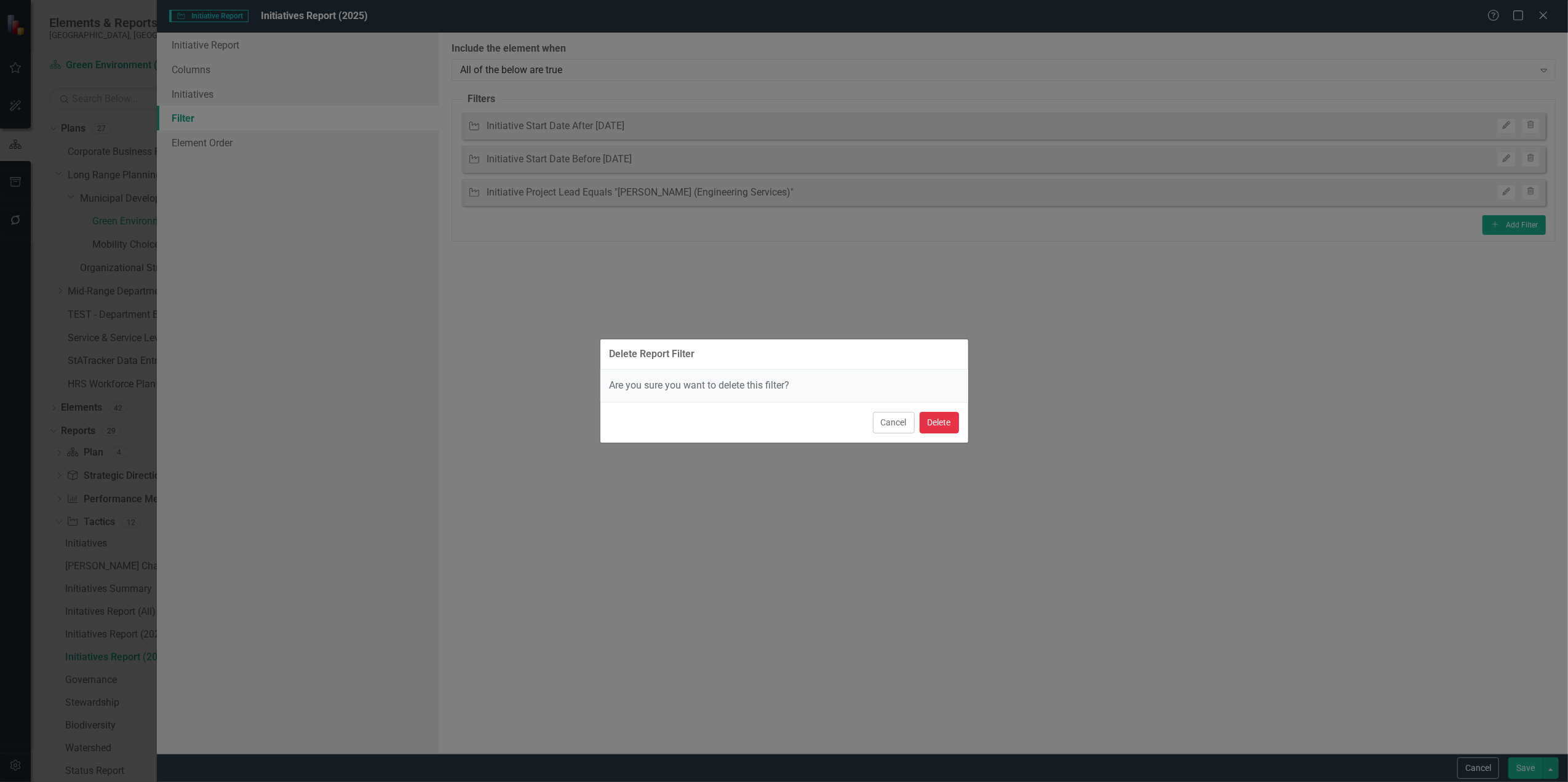
click at [945, 422] on button "Delete" at bounding box center [939, 423] width 39 height 22
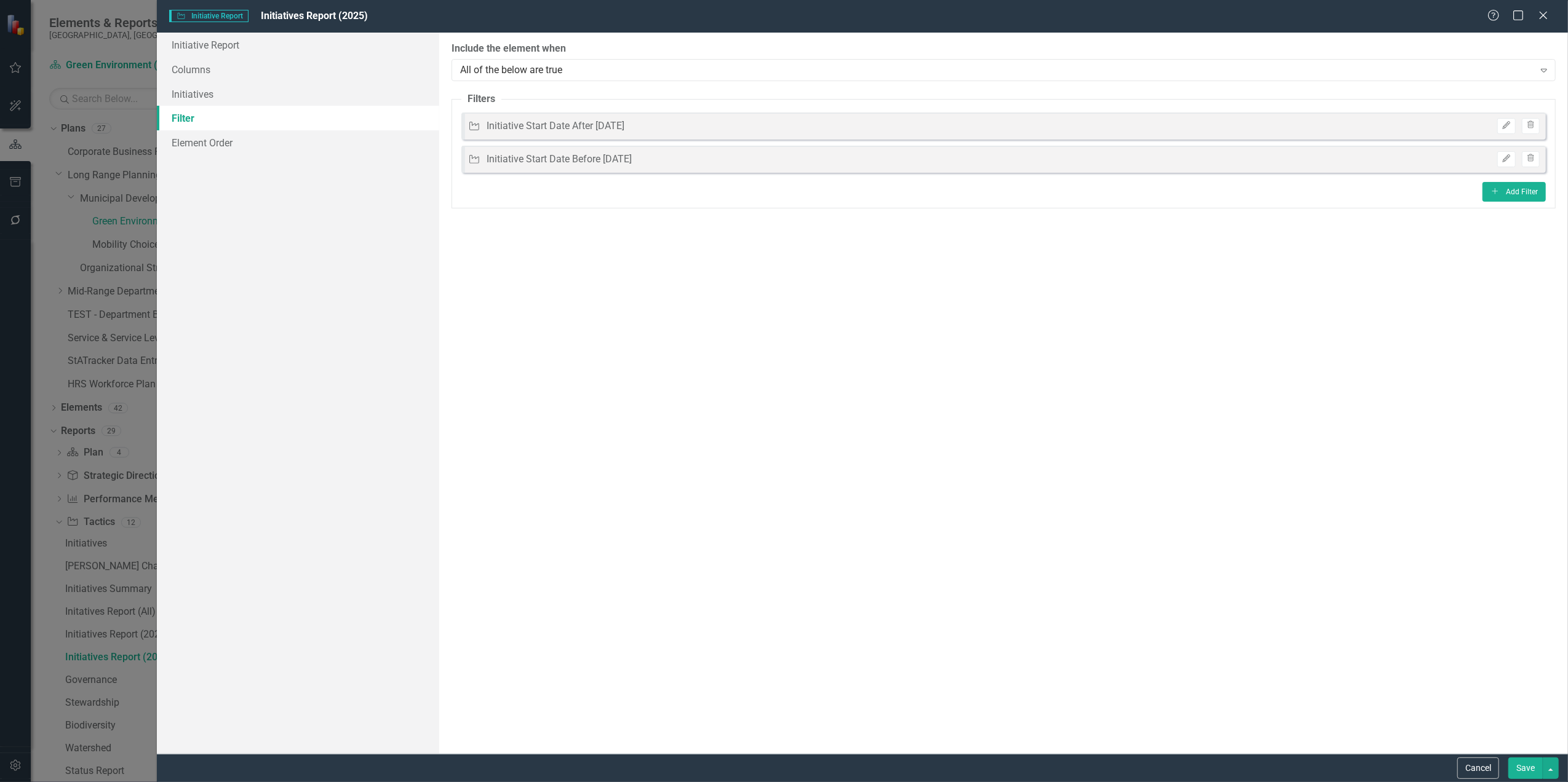
click at [1527, 761] on button "Save" at bounding box center [1525, 768] width 34 height 22
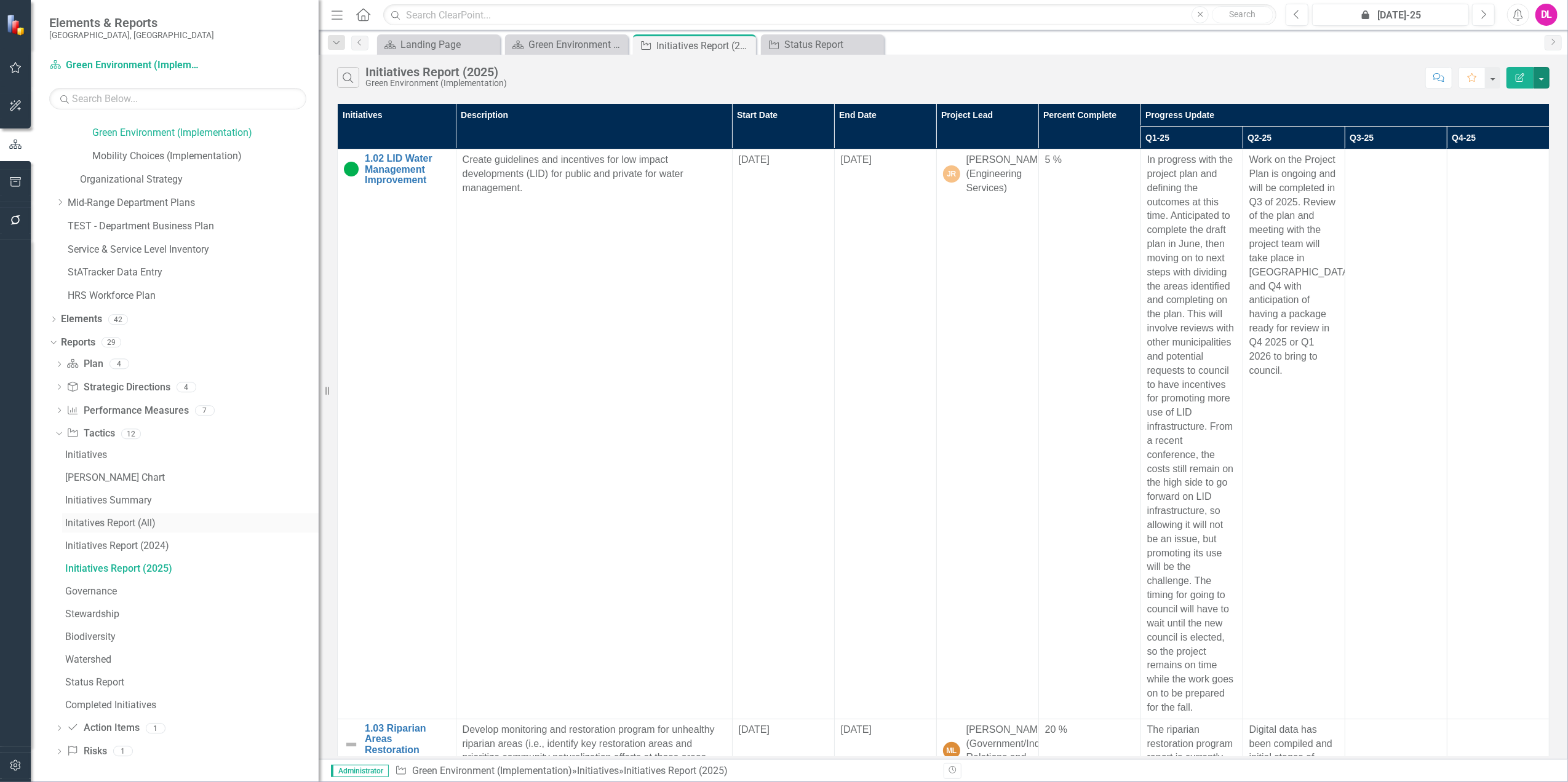
scroll to position [90, 0]
click at [60, 726] on icon "Dropdown" at bounding box center [59, 729] width 8 height 7
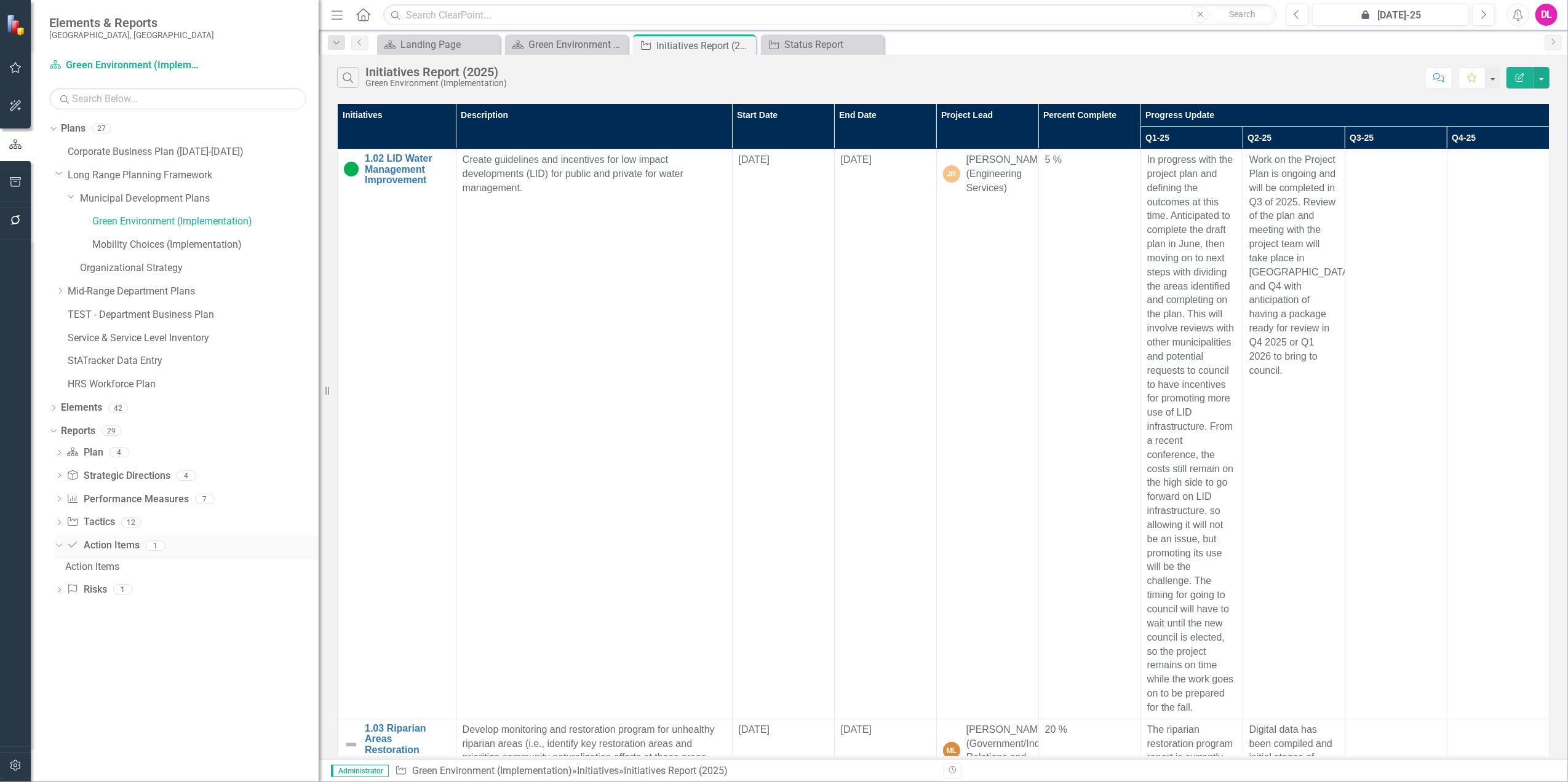
scroll to position [0, 0]
click at [57, 542] on icon "Dropdown" at bounding box center [57, 545] width 7 height 8
click at [11, 215] on icon "button" at bounding box center [15, 220] width 13 height 10
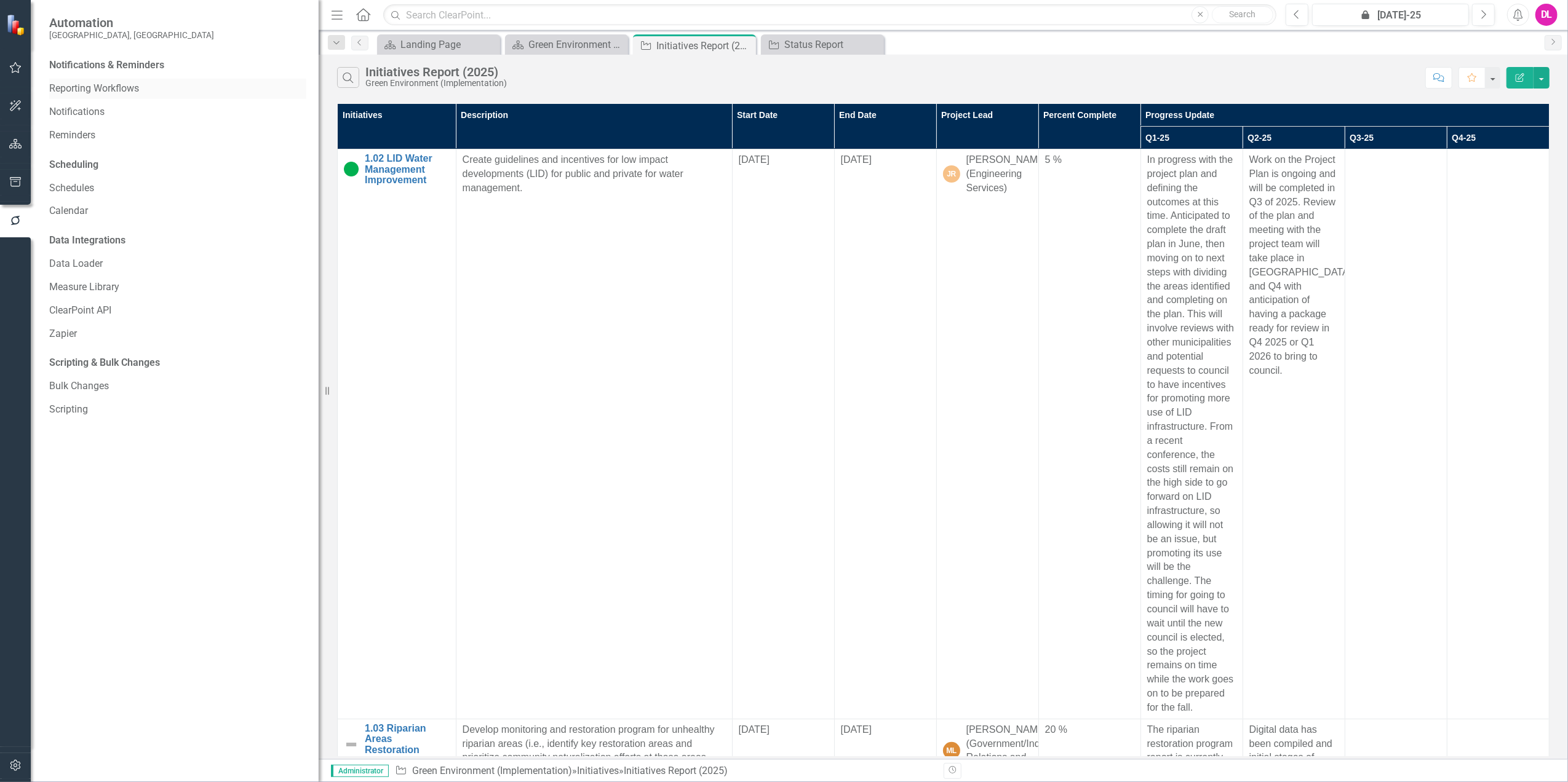
click at [160, 92] on link "Reporting Workflows" at bounding box center [177, 89] width 257 height 14
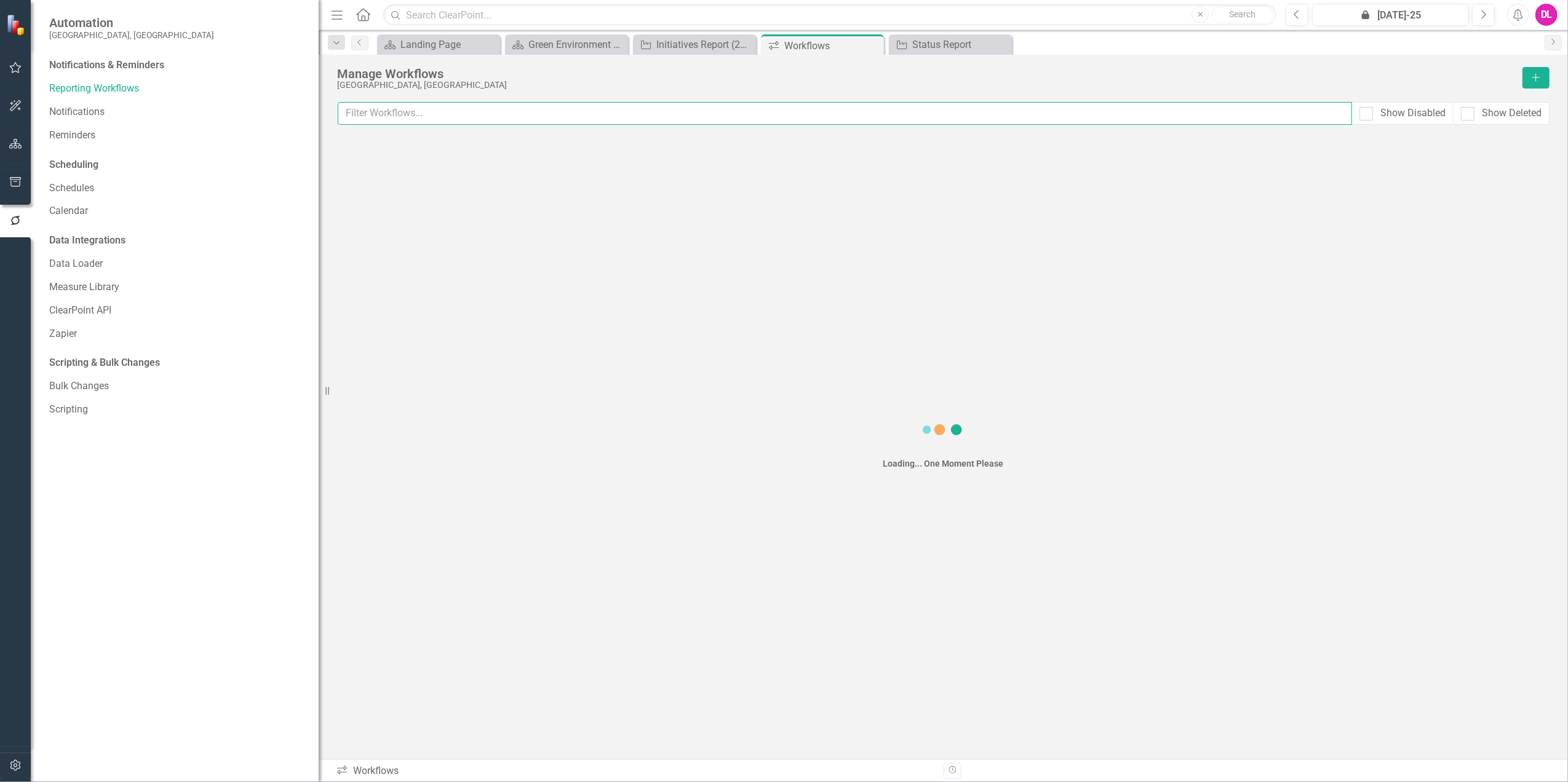
click at [547, 118] on input "text" at bounding box center [845, 114] width 1014 height 22
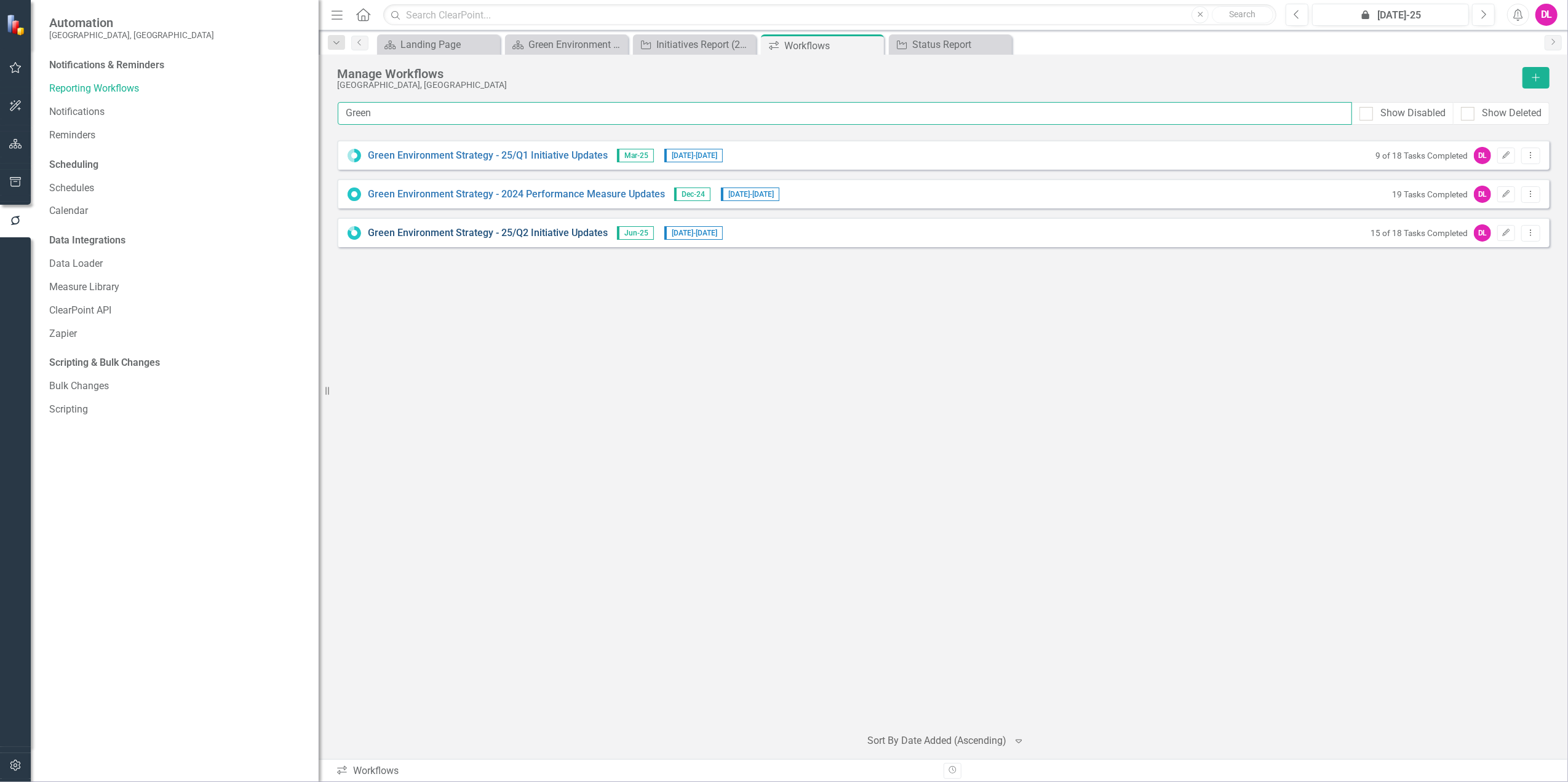
type input "Green"
click at [505, 231] on link "Green Environment Strategy - 25/Q2 Initiative Updates" at bounding box center [488, 233] width 240 height 14
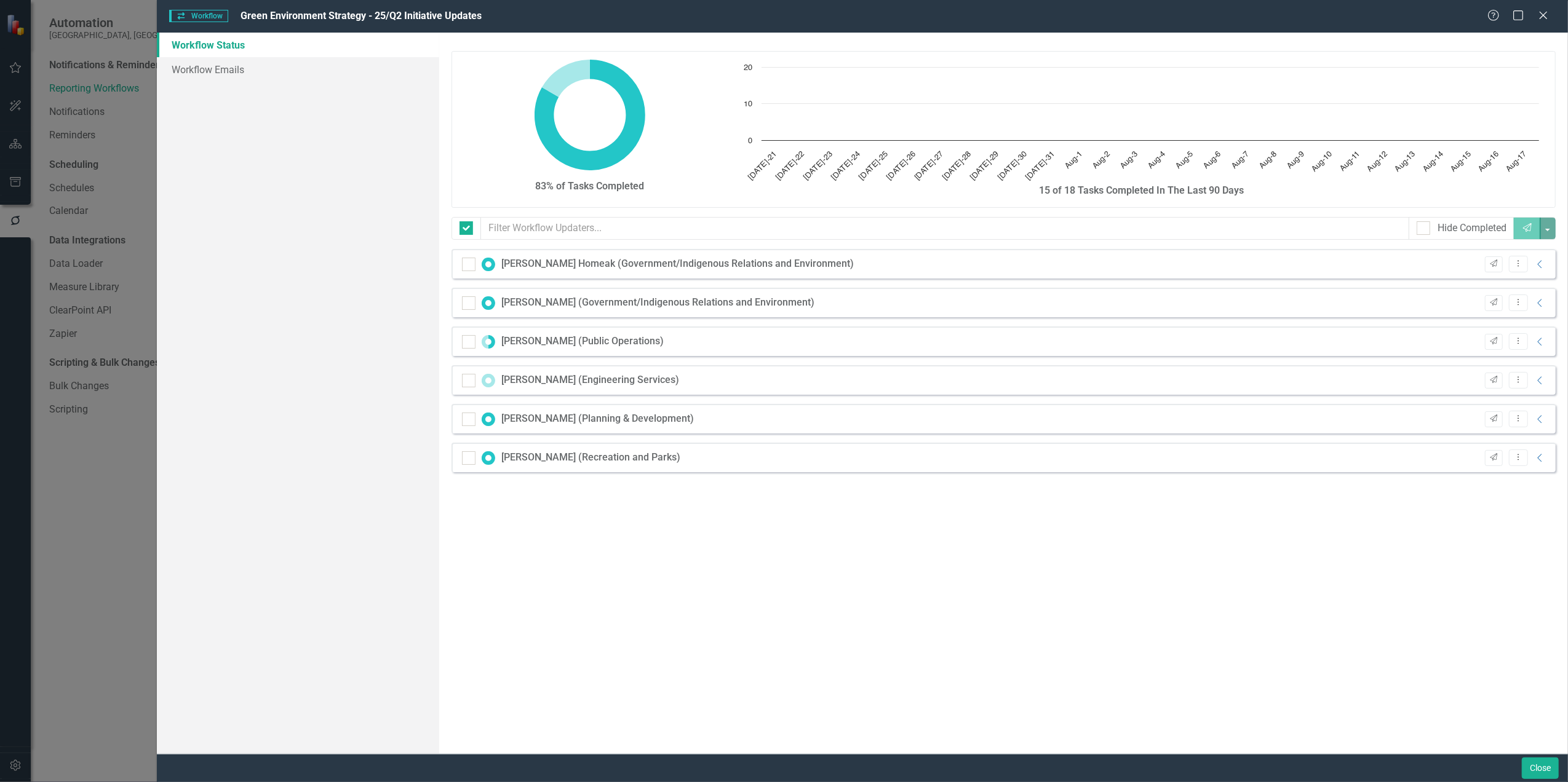
checkbox input "false"
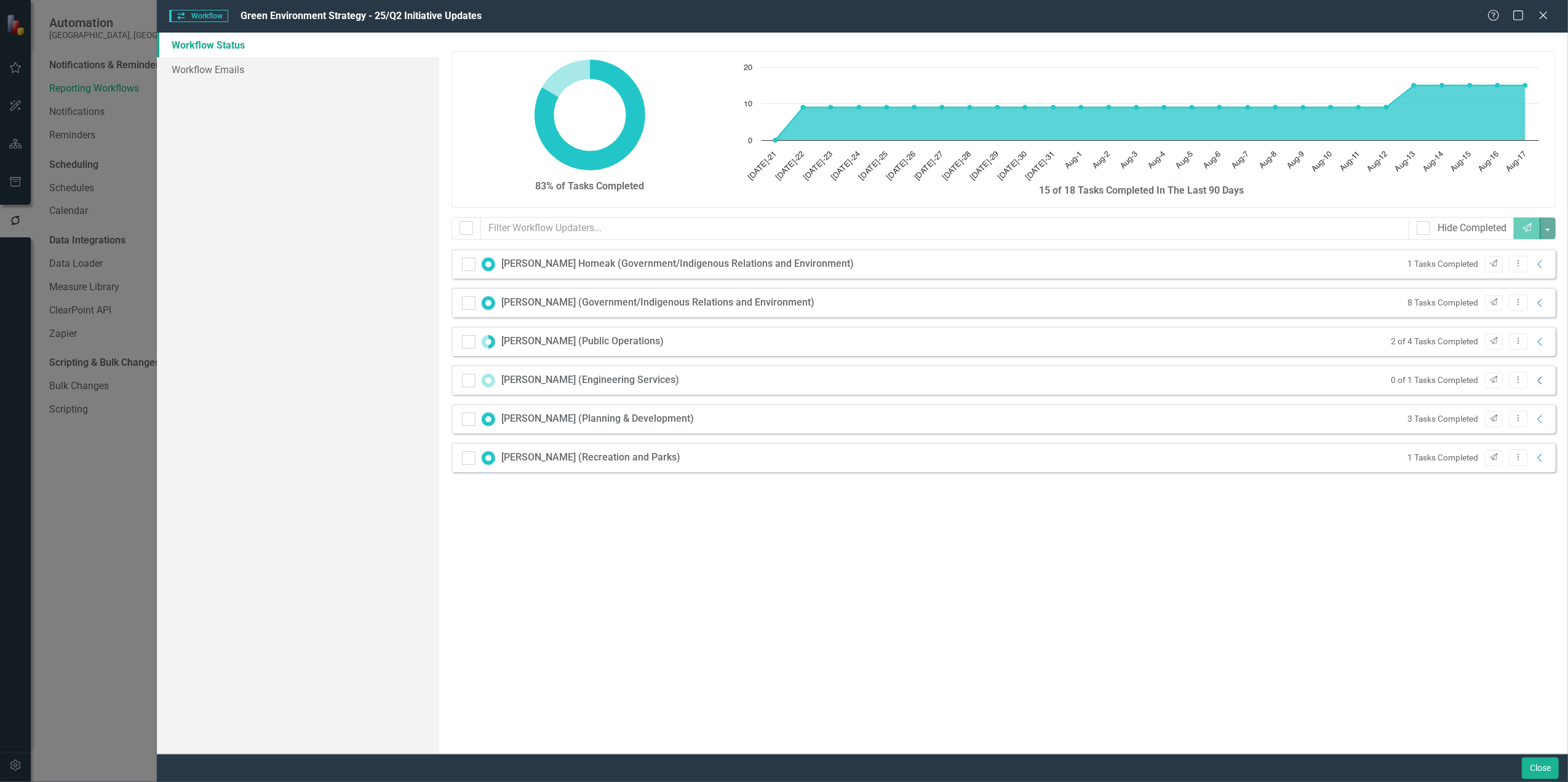
click at [1536, 384] on icon "Collapse" at bounding box center [1541, 380] width 13 height 10
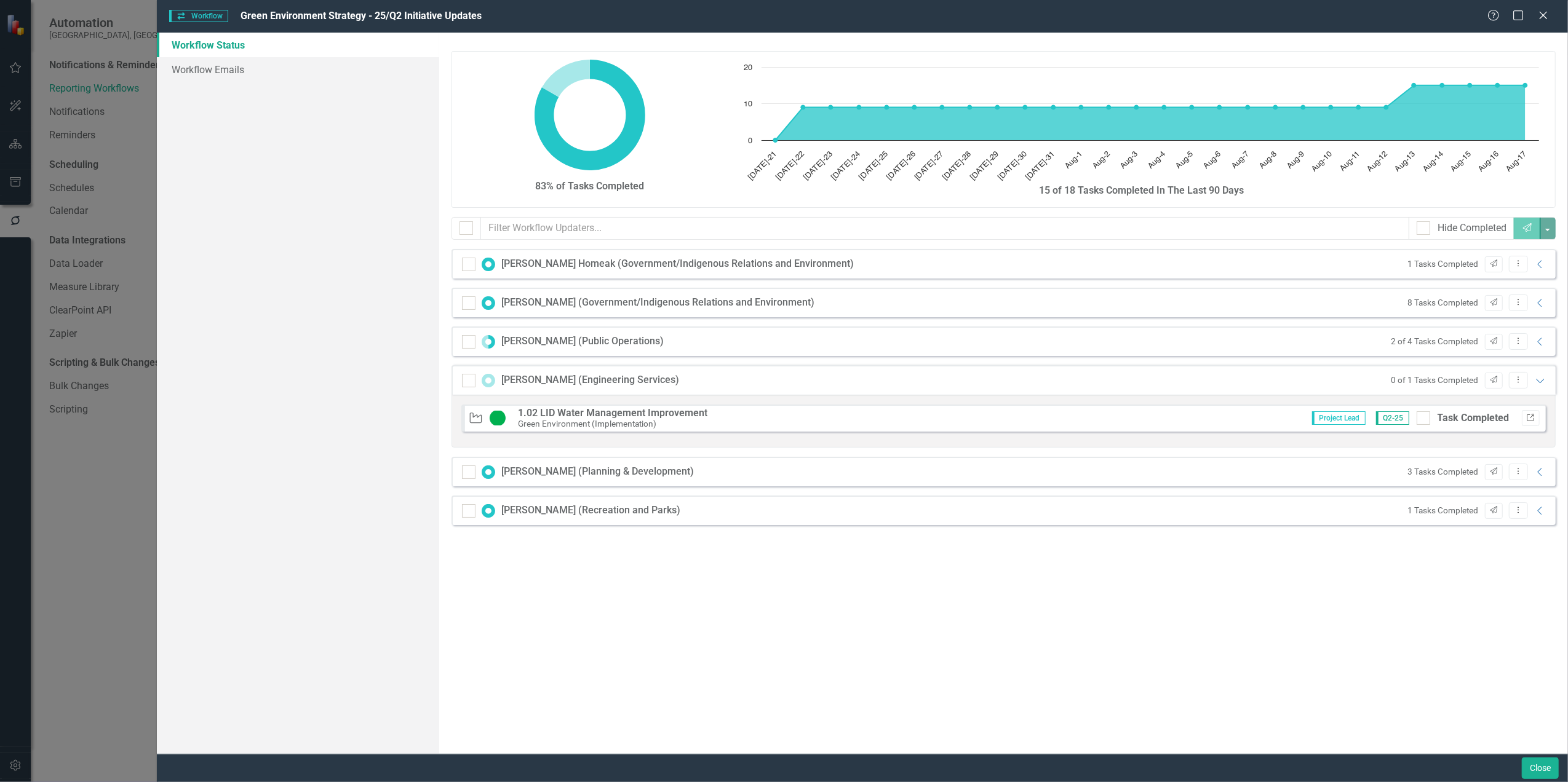
click at [1534, 421] on icon "Link" at bounding box center [1530, 418] width 9 height 8
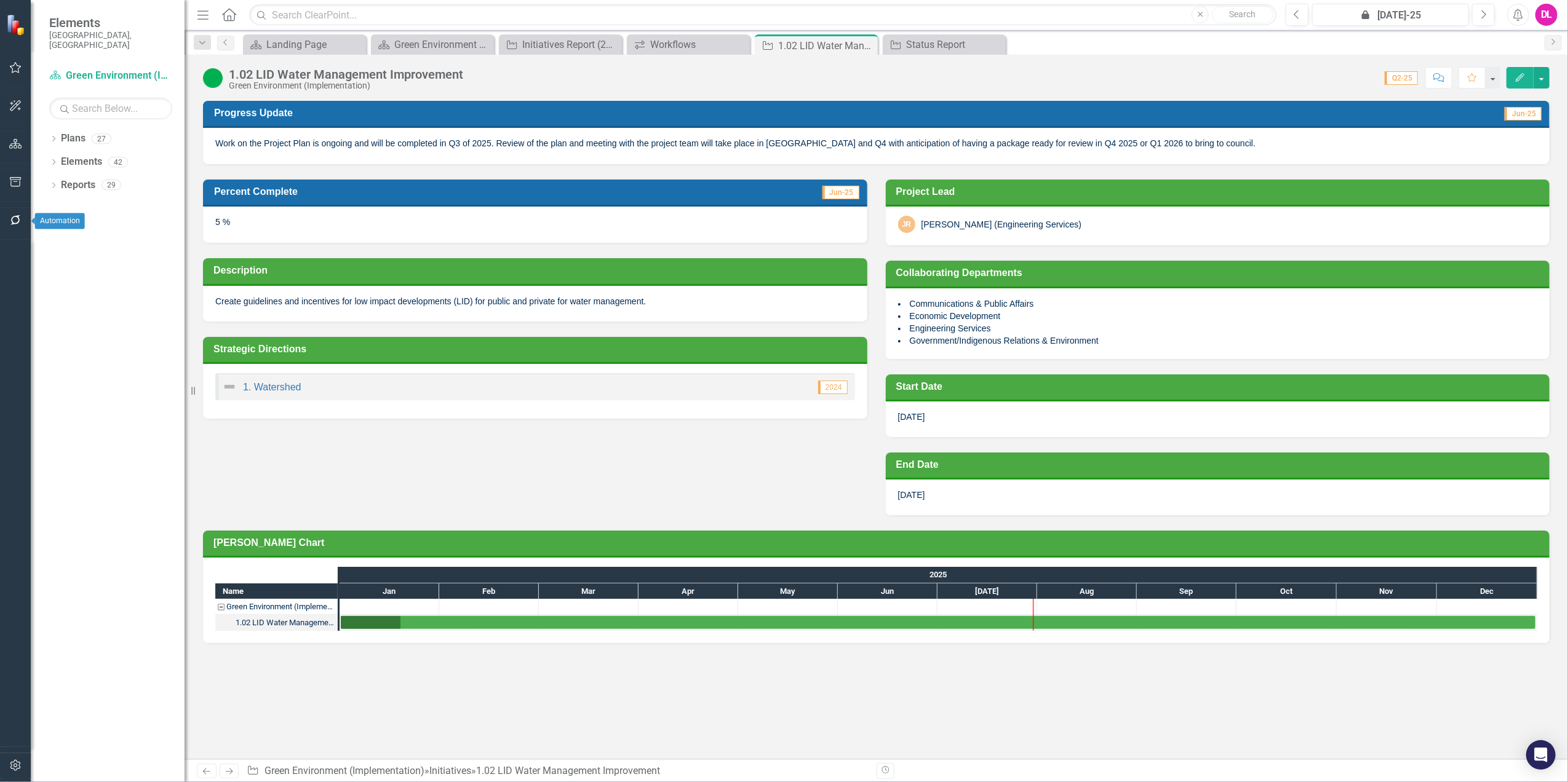
click at [20, 223] on icon "button" at bounding box center [15, 220] width 13 height 10
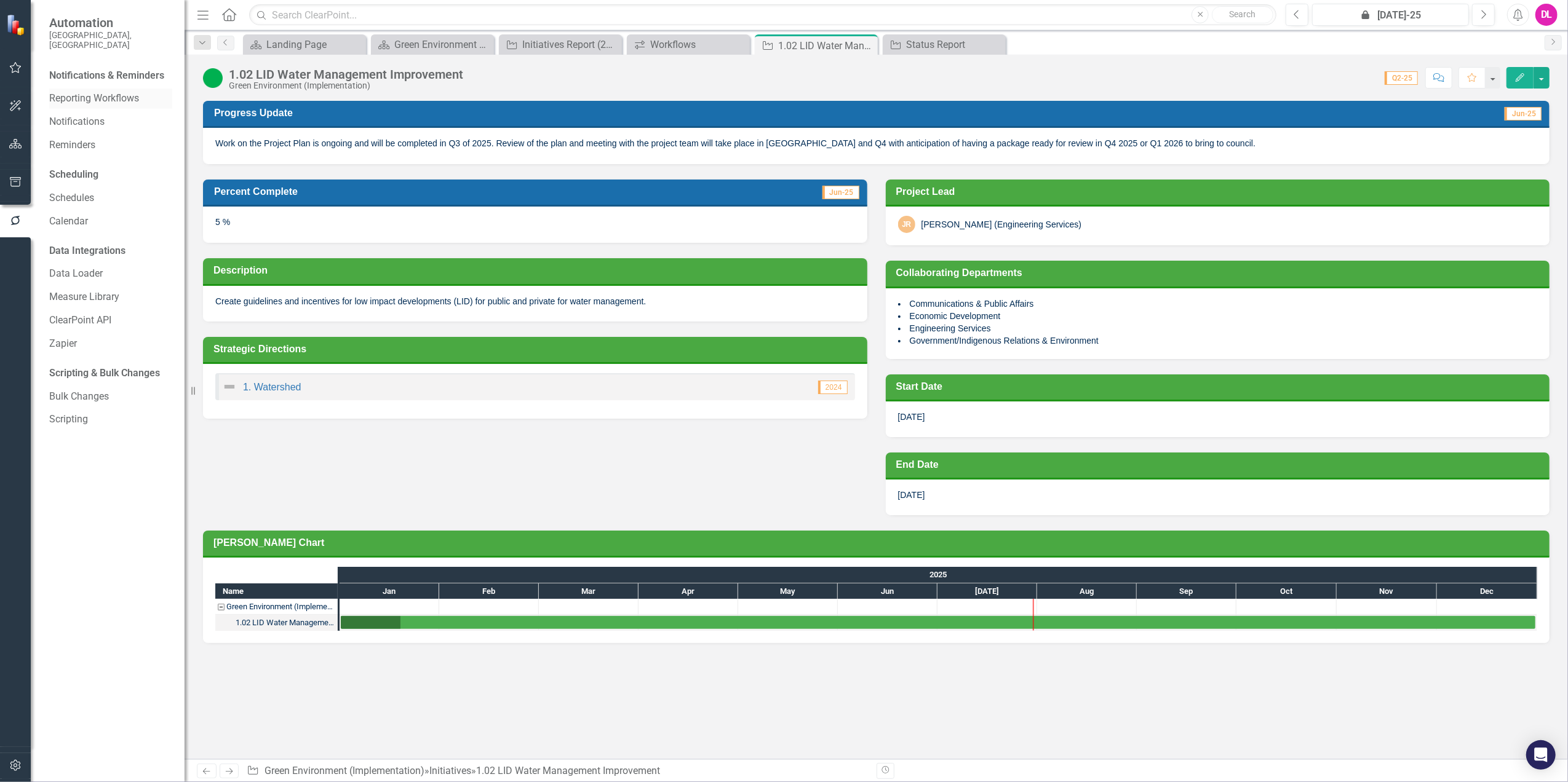
click at [81, 92] on link "Reporting Workflows" at bounding box center [111, 99] width 123 height 14
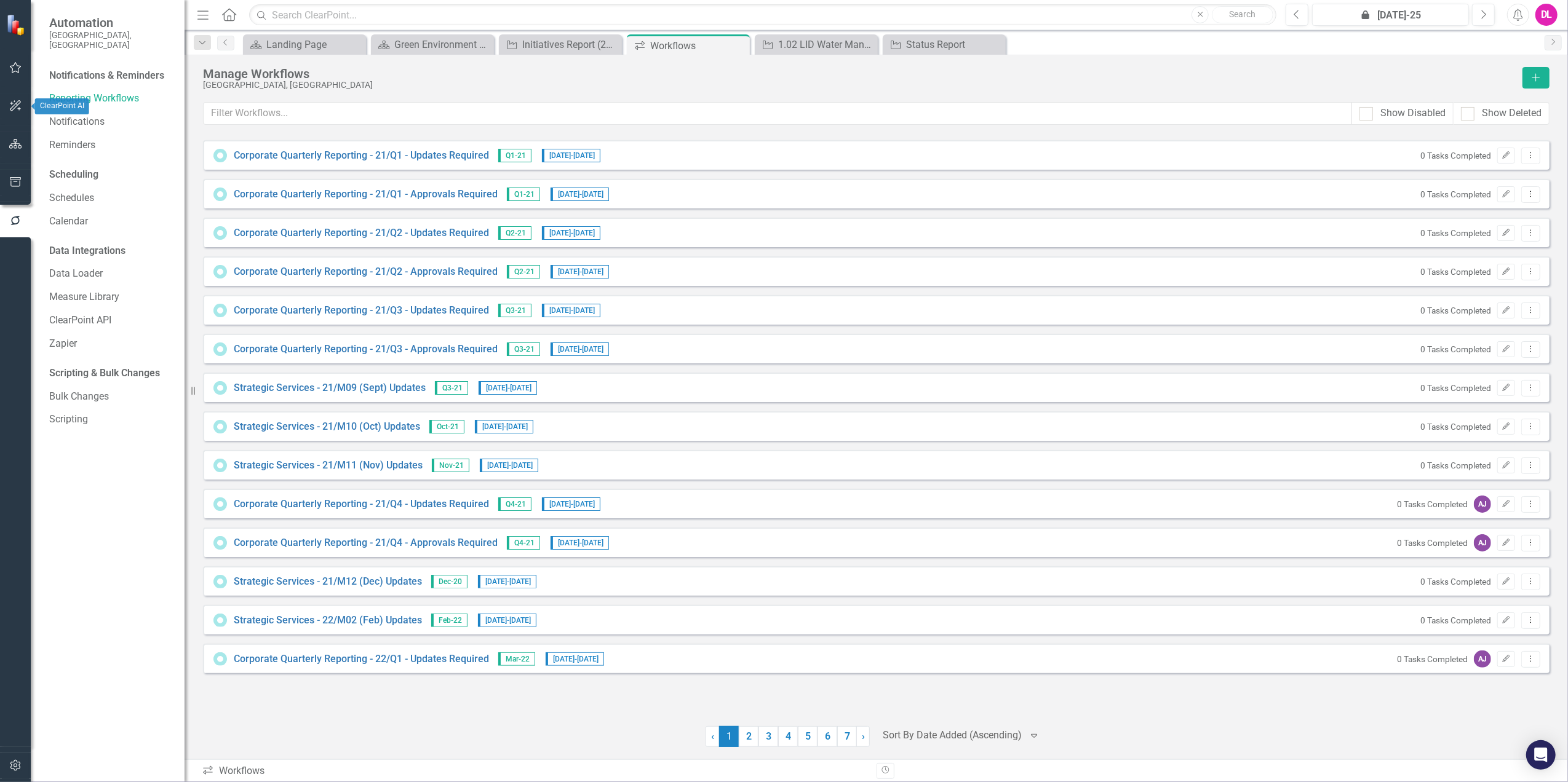
click at [15, 107] on icon "button" at bounding box center [15, 106] width 11 height 11
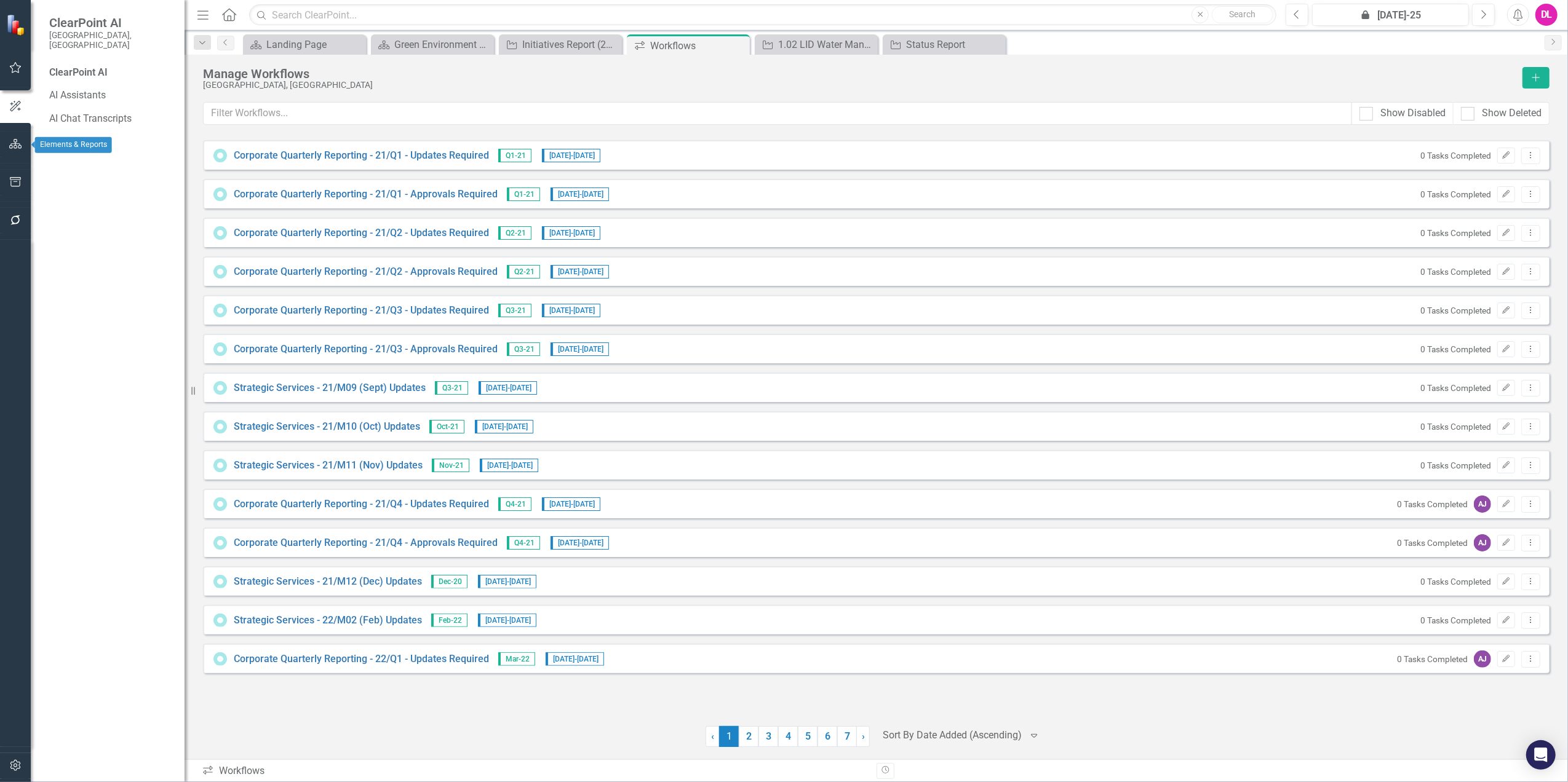
click at [26, 146] on button "button" at bounding box center [15, 144] width 27 height 26
click at [55, 137] on icon "Dropdown" at bounding box center [53, 140] width 8 height 7
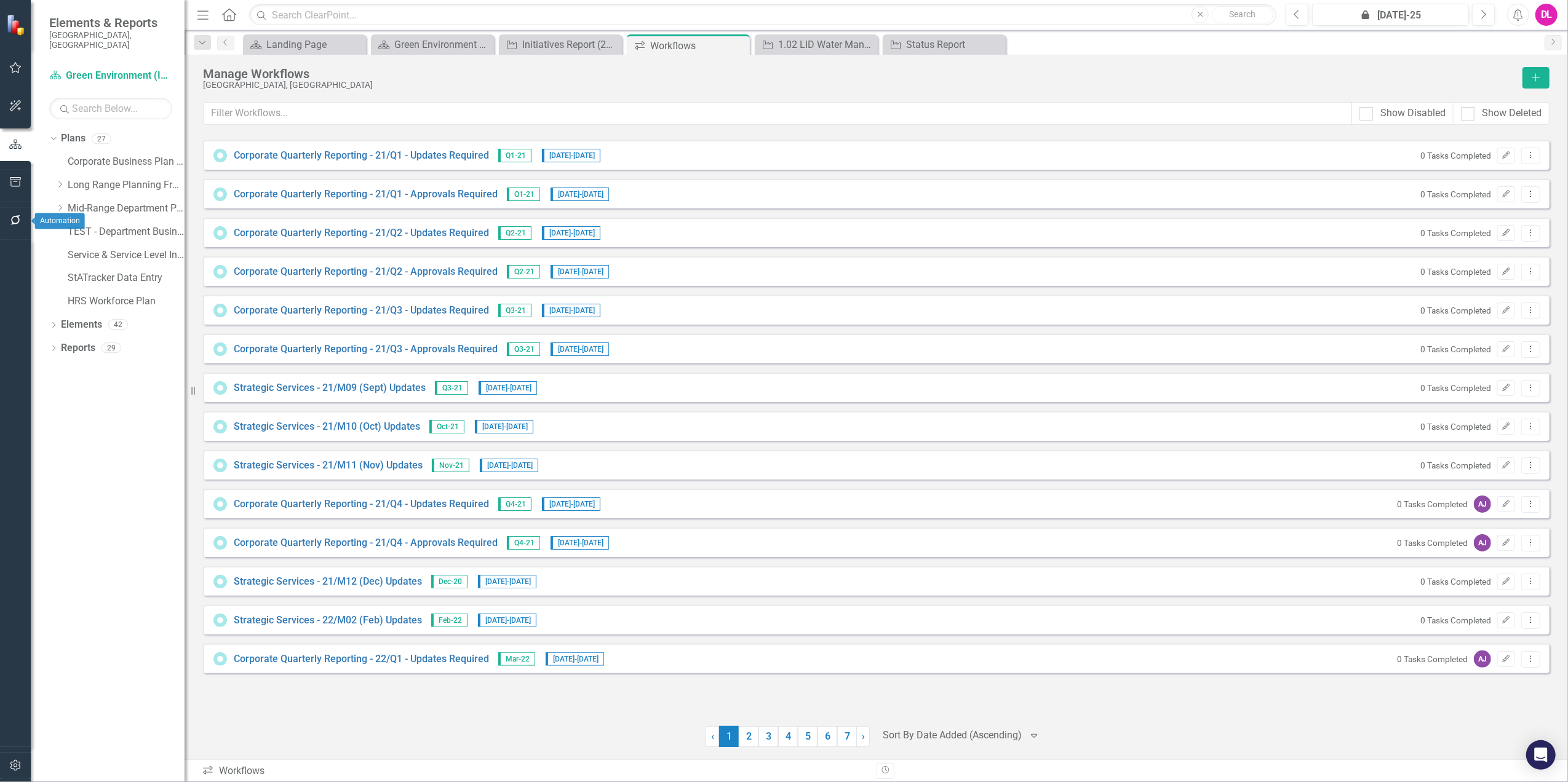
click at [18, 214] on button "button" at bounding box center [15, 221] width 27 height 26
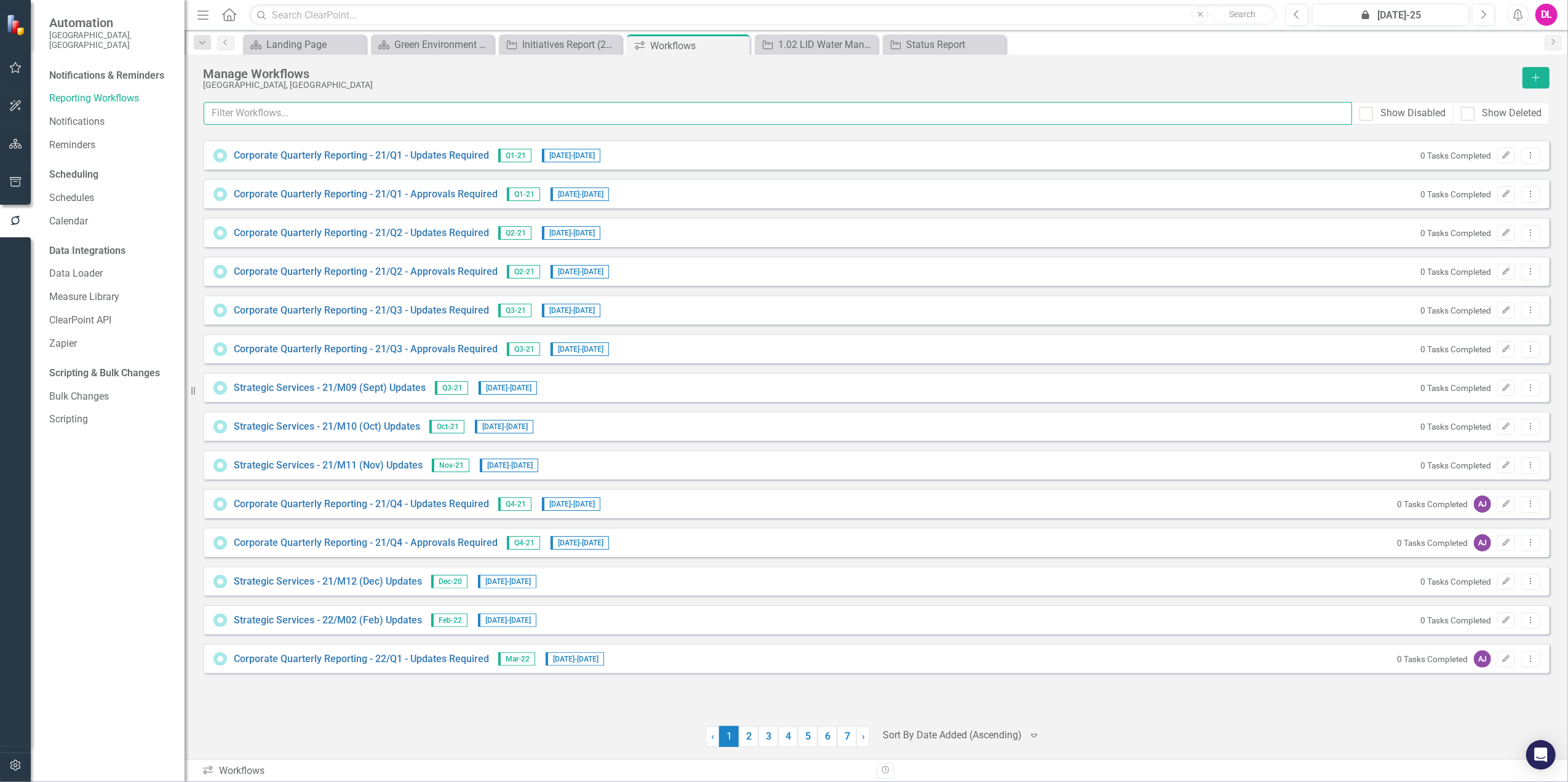
click at [303, 109] on input "text" at bounding box center [777, 114] width 1148 height 22
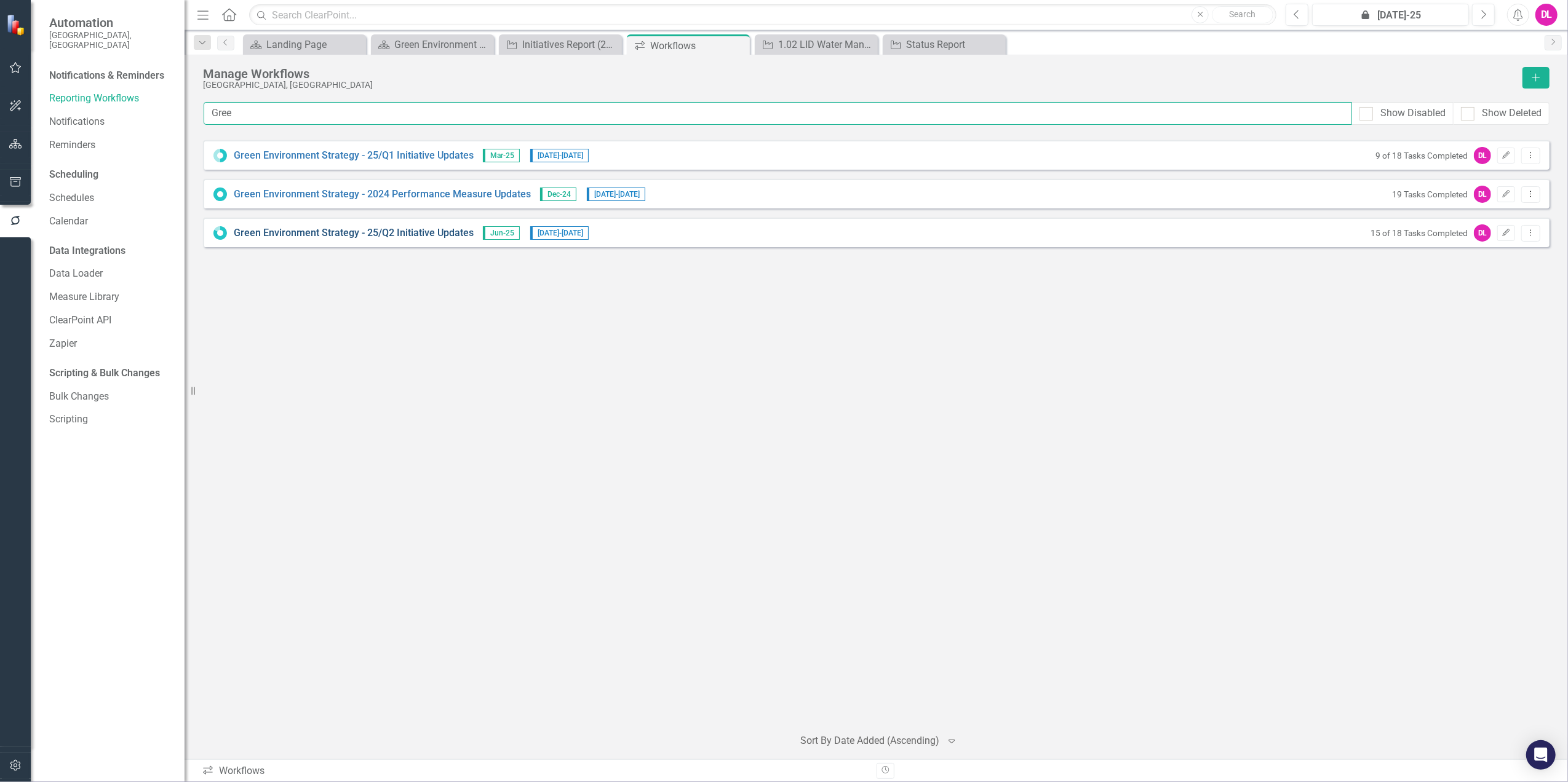
type input "Gree"
click at [325, 235] on link "Green Environment Strategy - 25/Q2 Initiative Updates" at bounding box center [353, 233] width 240 height 14
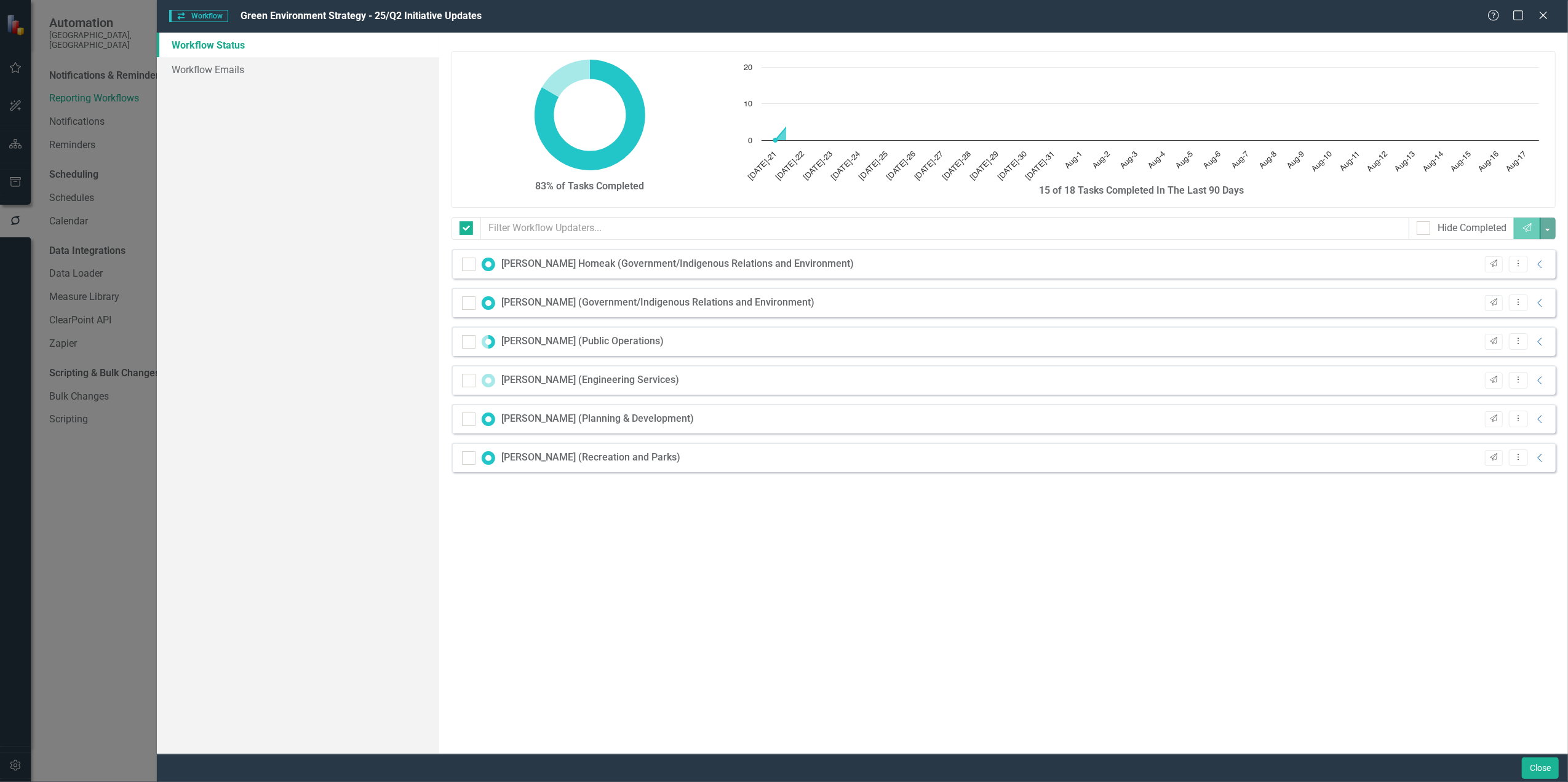
checkbox input "false"
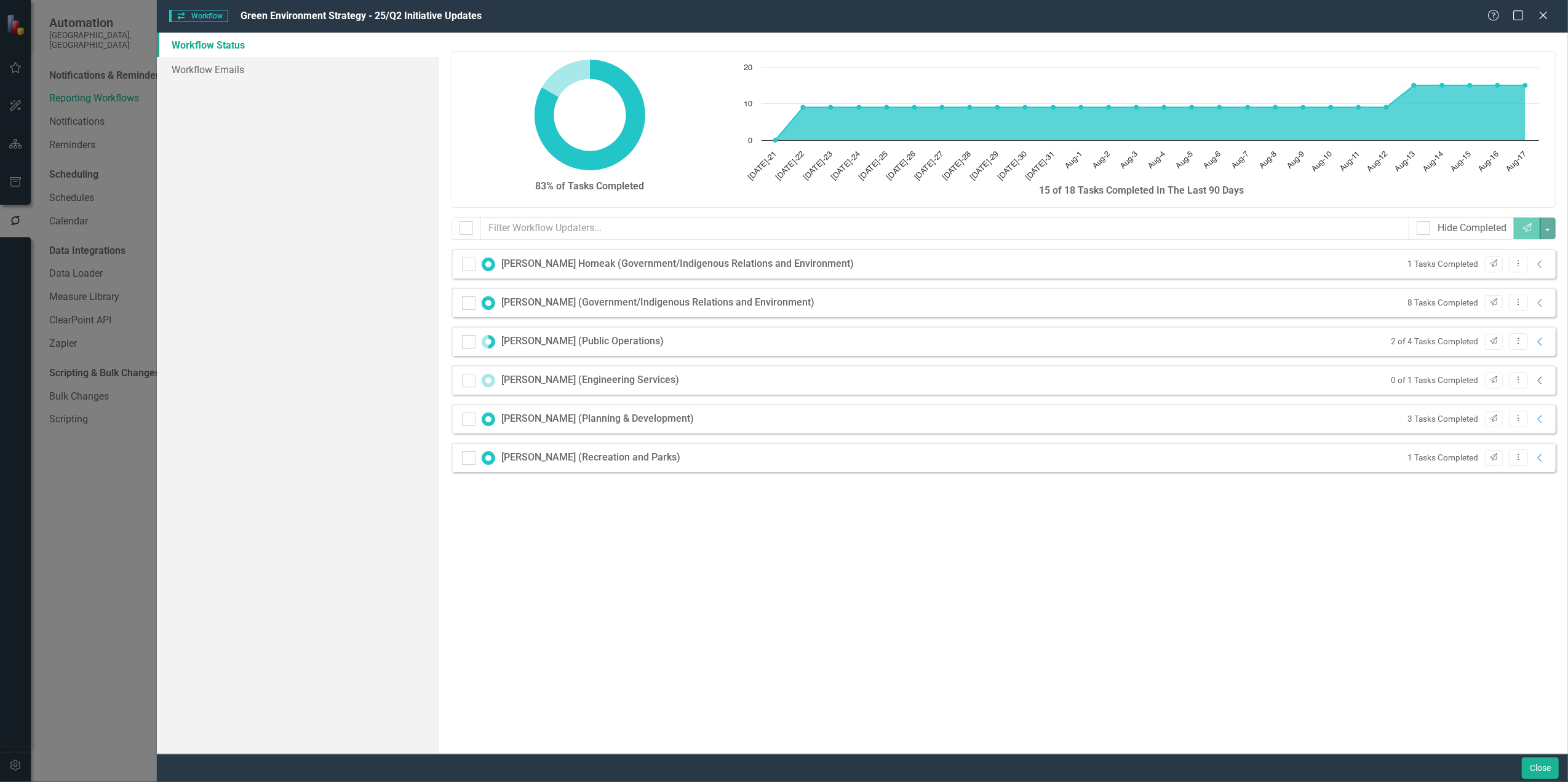
click at [1543, 380] on icon "Collapse" at bounding box center [1541, 380] width 13 height 10
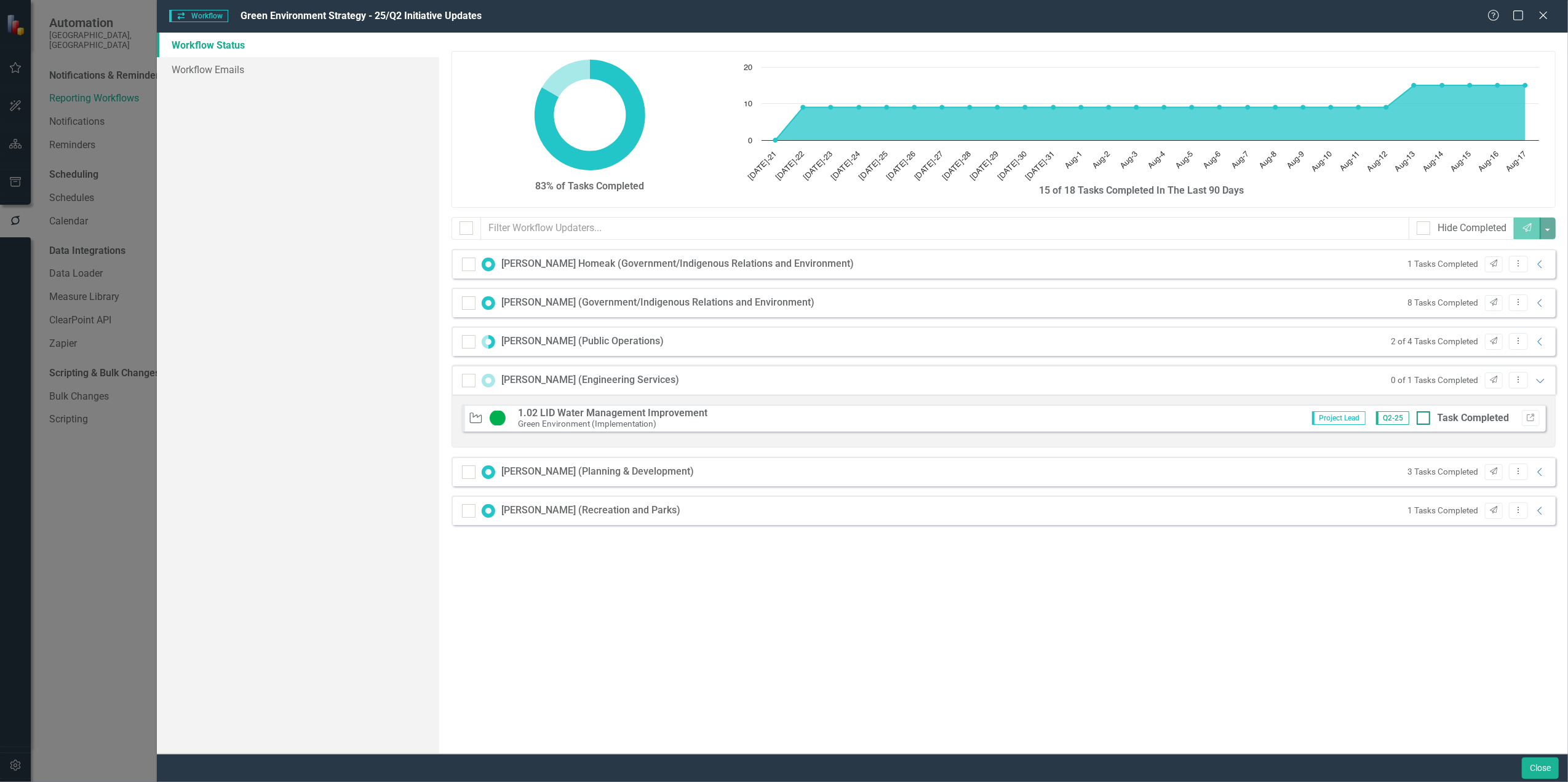
click at [1426, 423] on div at bounding box center [1423, 418] width 13 height 13
click at [1425, 420] on input "Task Completed" at bounding box center [1420, 415] width 8 height 8
checkbox input "true"
click at [1543, 384] on icon "Expanded" at bounding box center [1541, 380] width 13 height 10
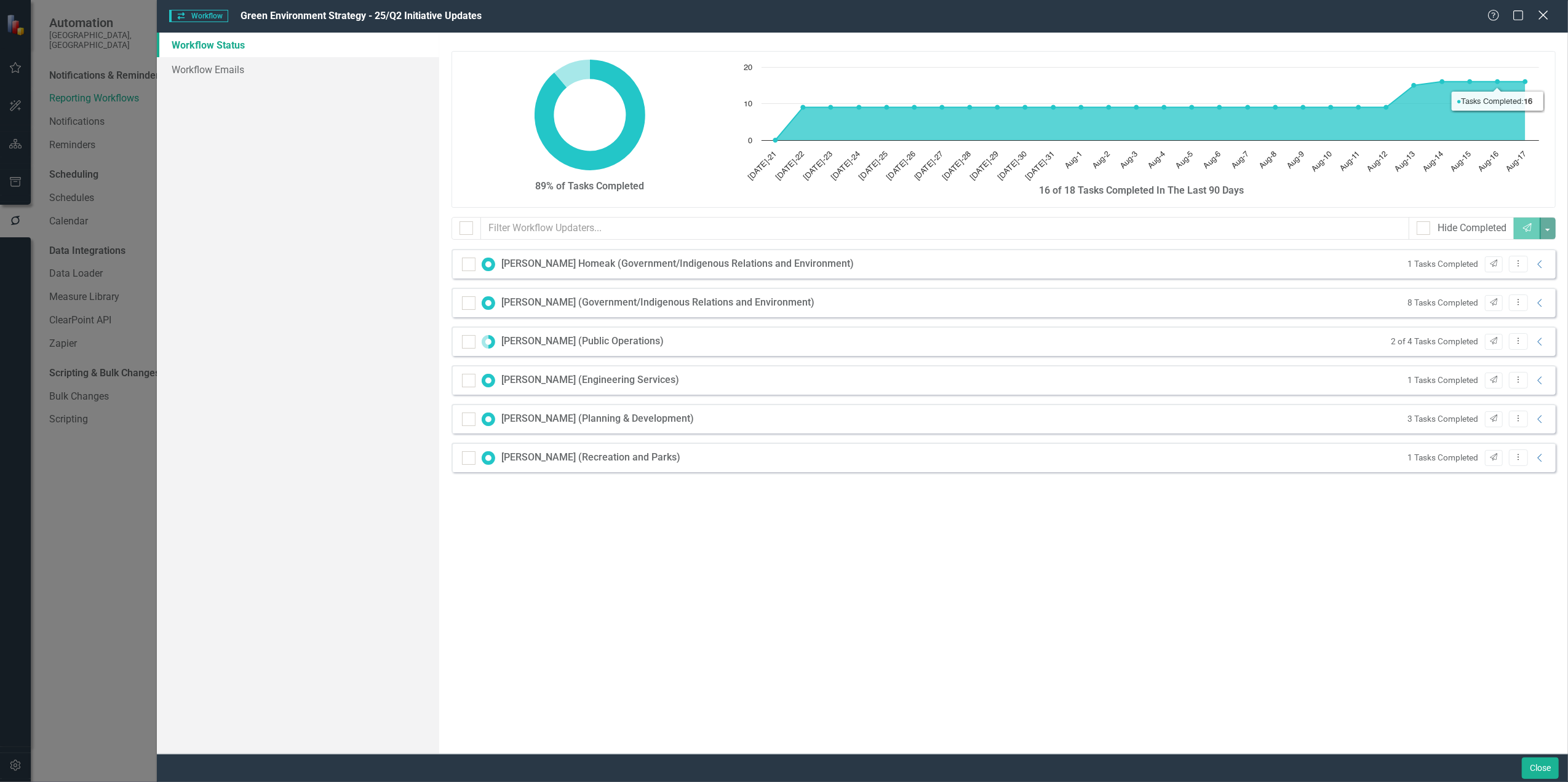
click at [1540, 18] on icon at bounding box center [1543, 15] width 9 height 9
